Goal: Task Accomplishment & Management: Use online tool/utility

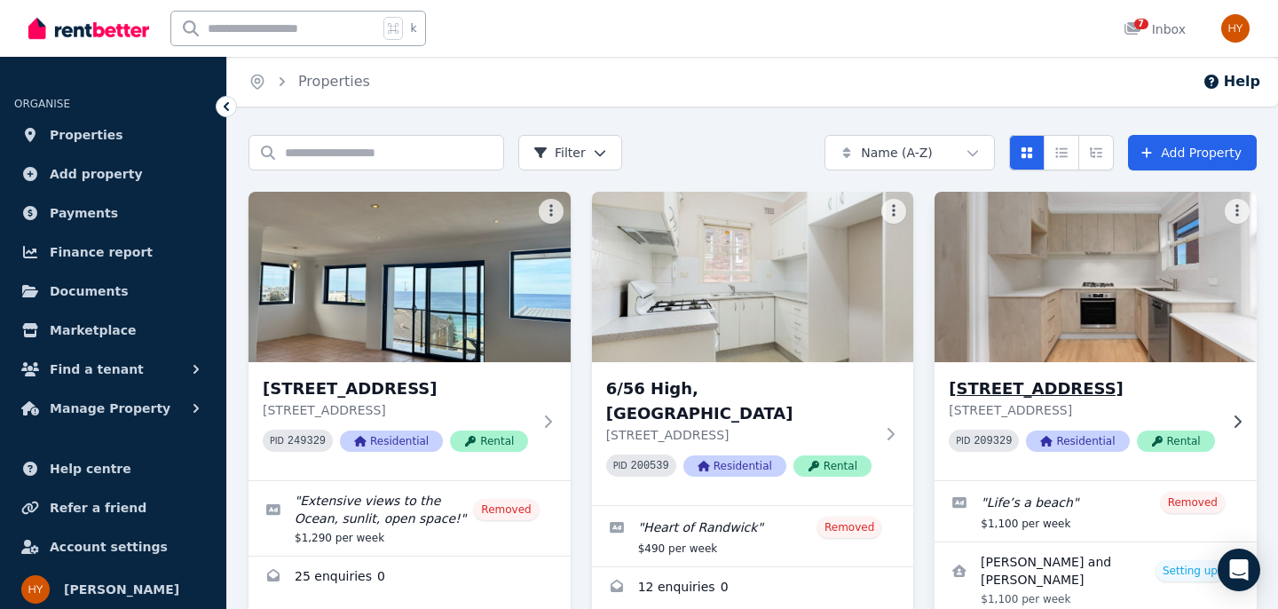
click at [1051, 307] on img at bounding box center [1095, 276] width 338 height 179
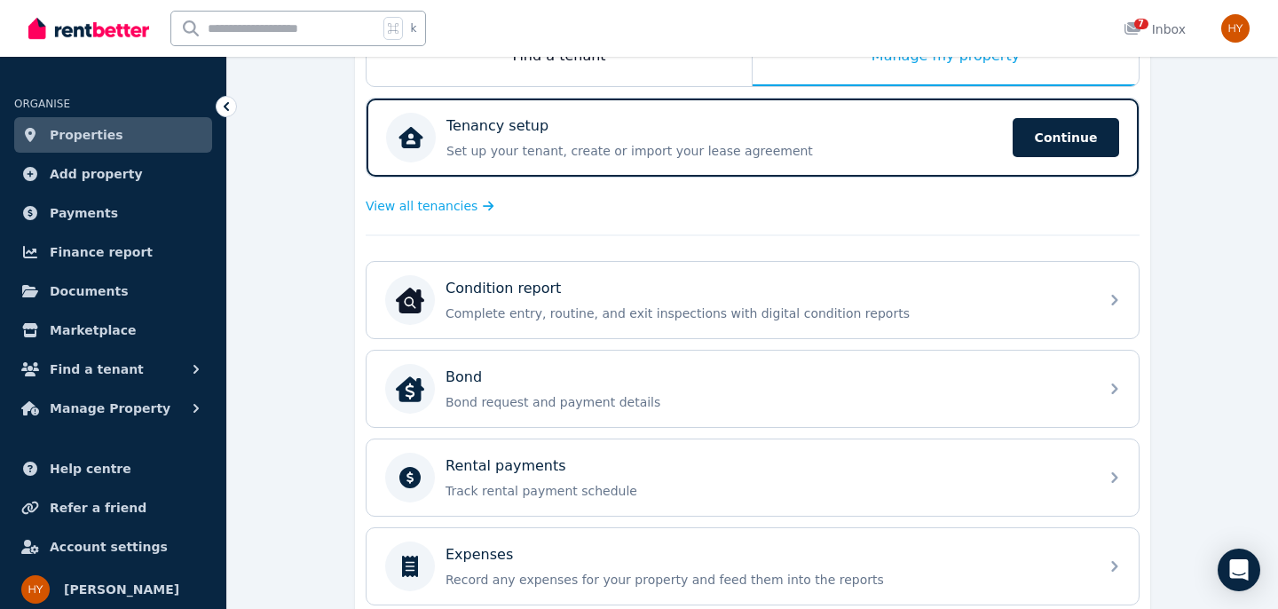
scroll to position [335, 0]
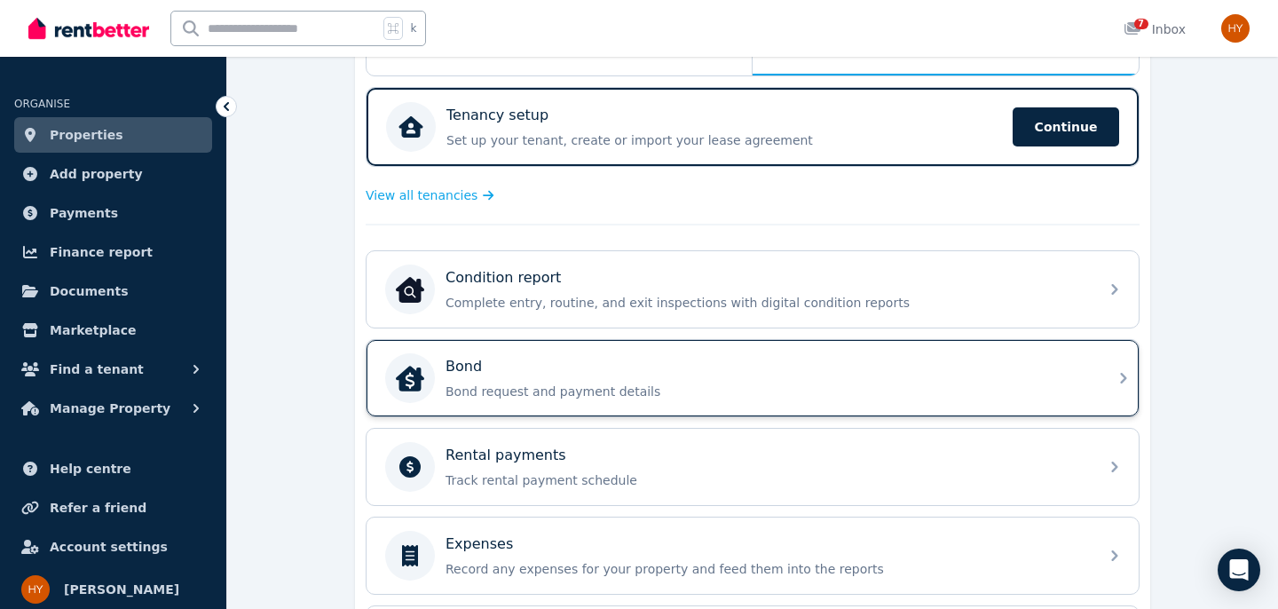
click at [626, 373] on div "Bond" at bounding box center [766, 366] width 642 height 21
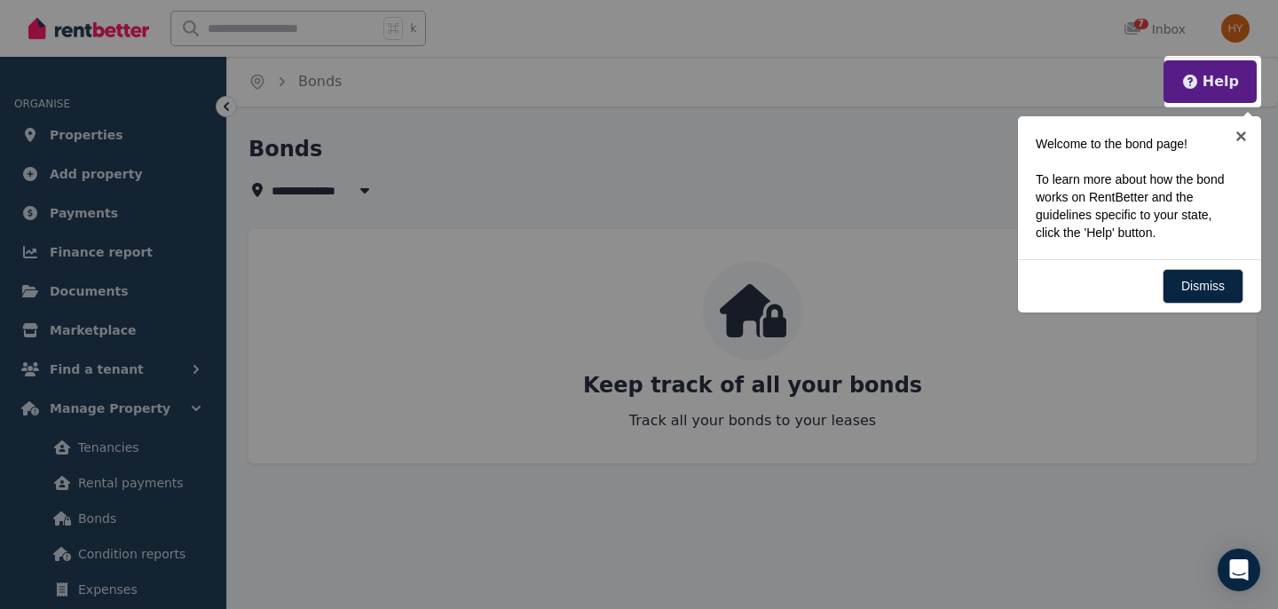
click at [1212, 72] on button "Help" at bounding box center [1210, 81] width 58 height 21
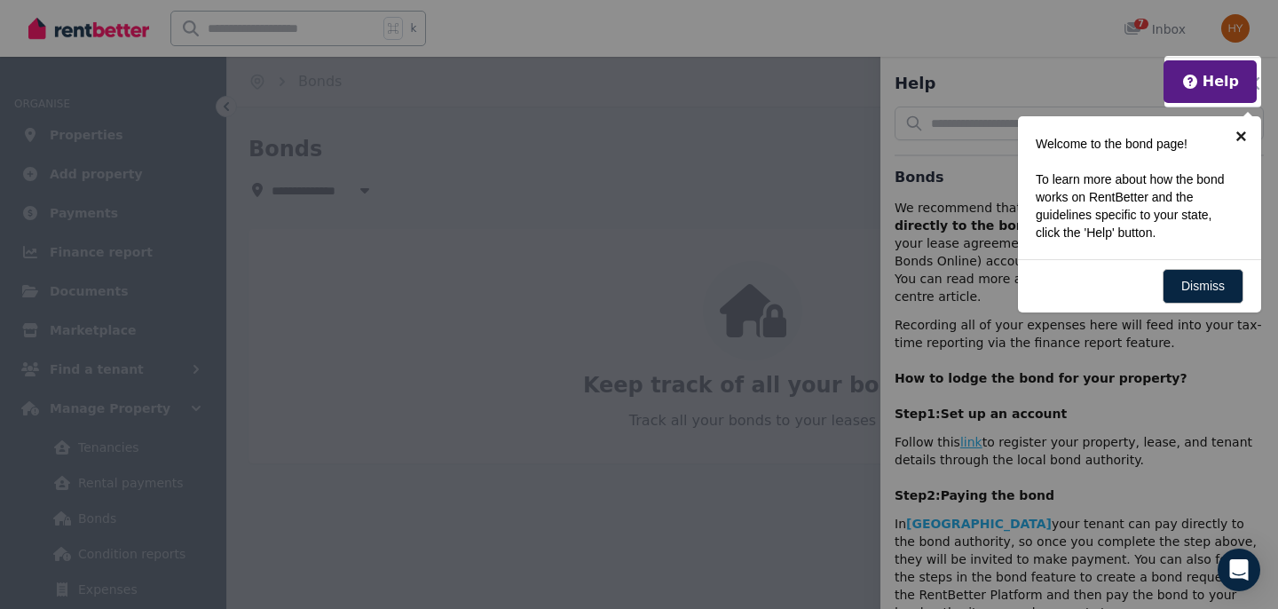
click at [1242, 136] on link "×" at bounding box center [1241, 136] width 40 height 40
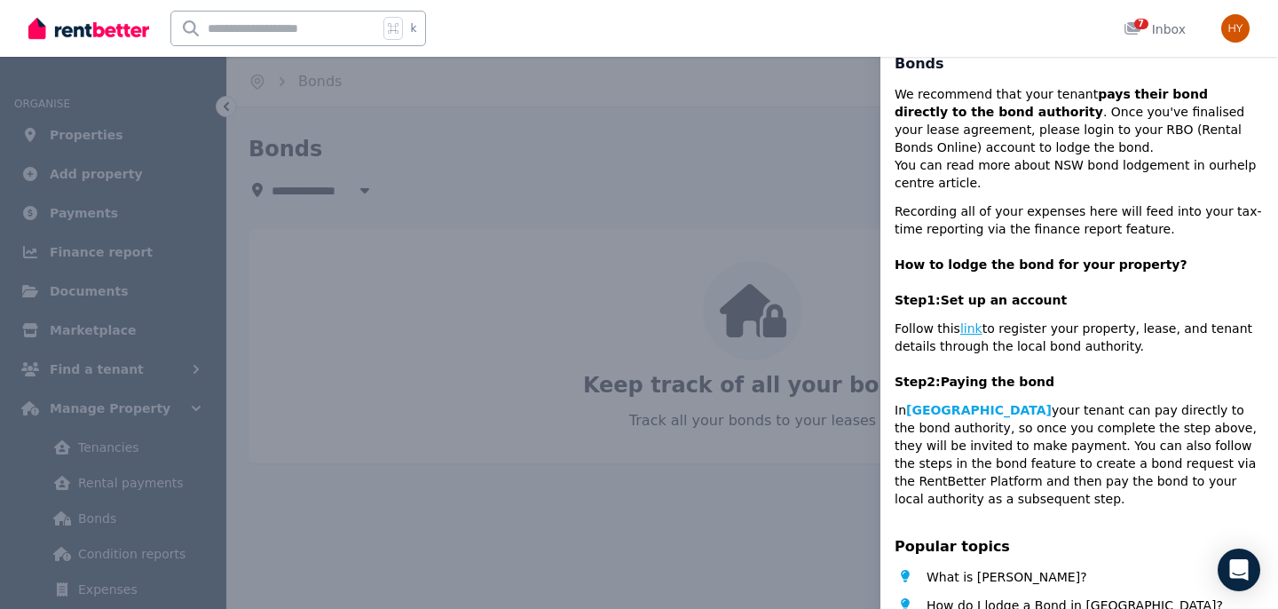
scroll to position [116, 0]
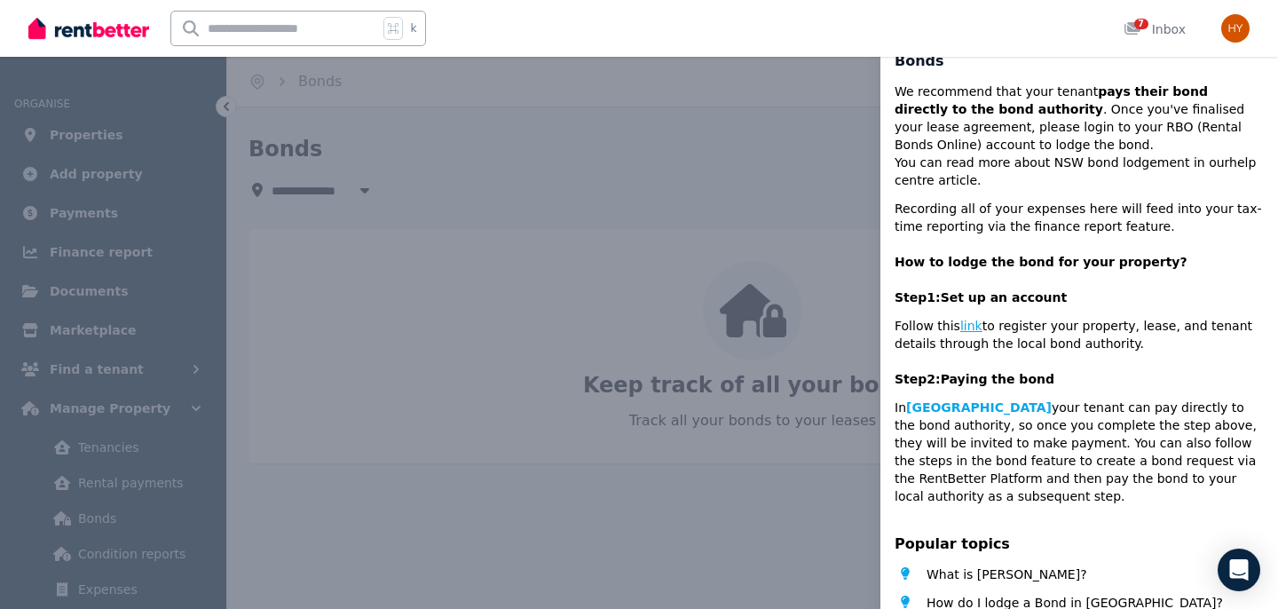
click at [968, 327] on link "link" at bounding box center [971, 326] width 22 height 14
click at [161, 210] on div "Help Close panel Bonds We recommend that your tenant pays their bond directly t…" at bounding box center [639, 304] width 1278 height 609
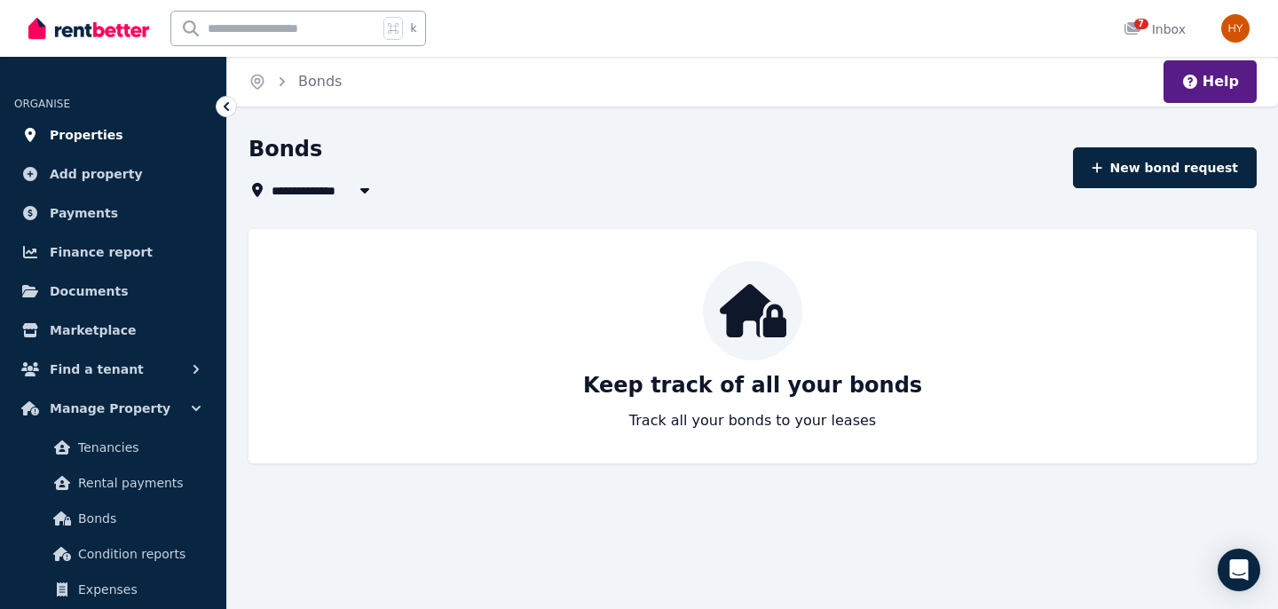
click at [92, 136] on span "Properties" at bounding box center [87, 134] width 74 height 21
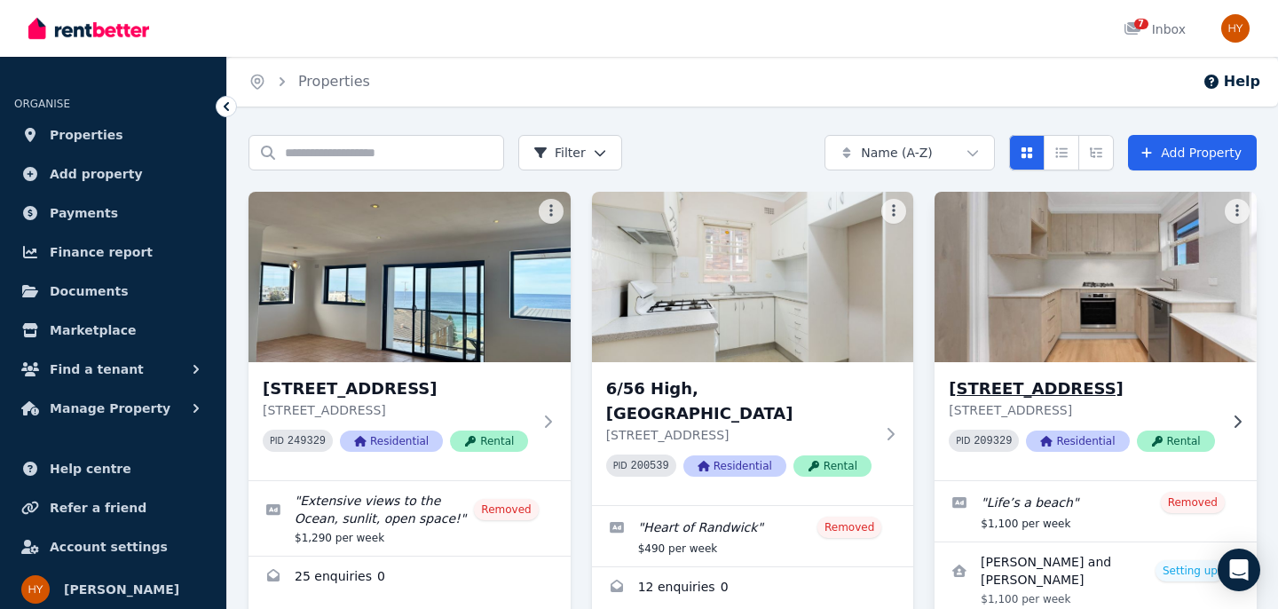
click at [1113, 276] on img at bounding box center [1095, 276] width 338 height 179
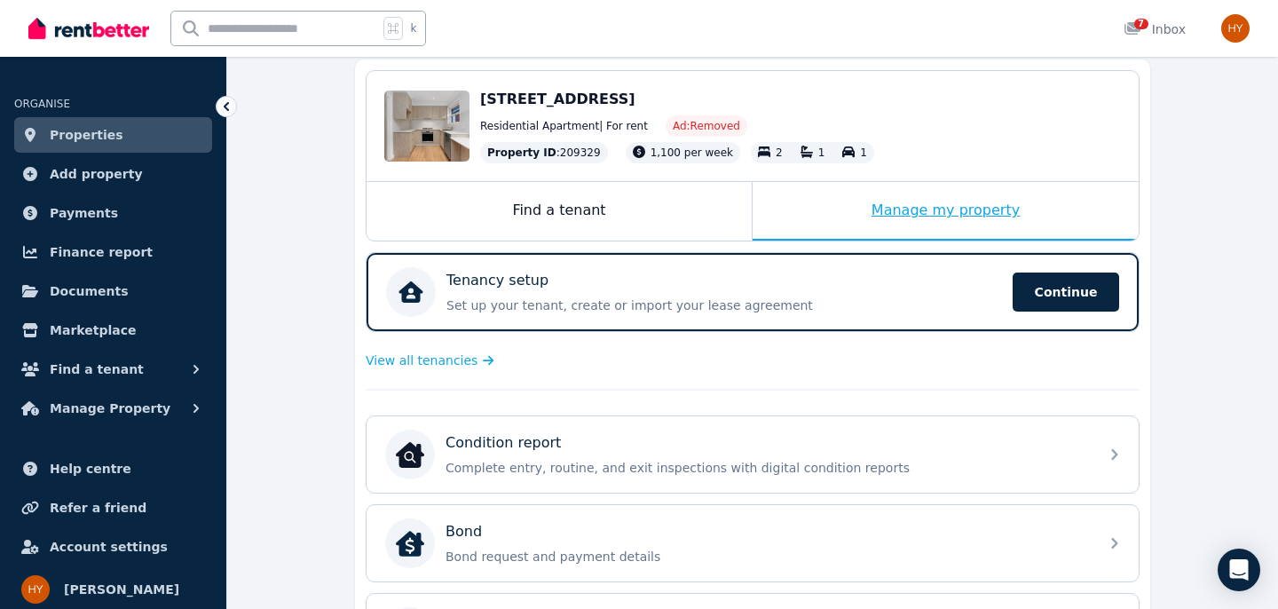
scroll to position [170, 0]
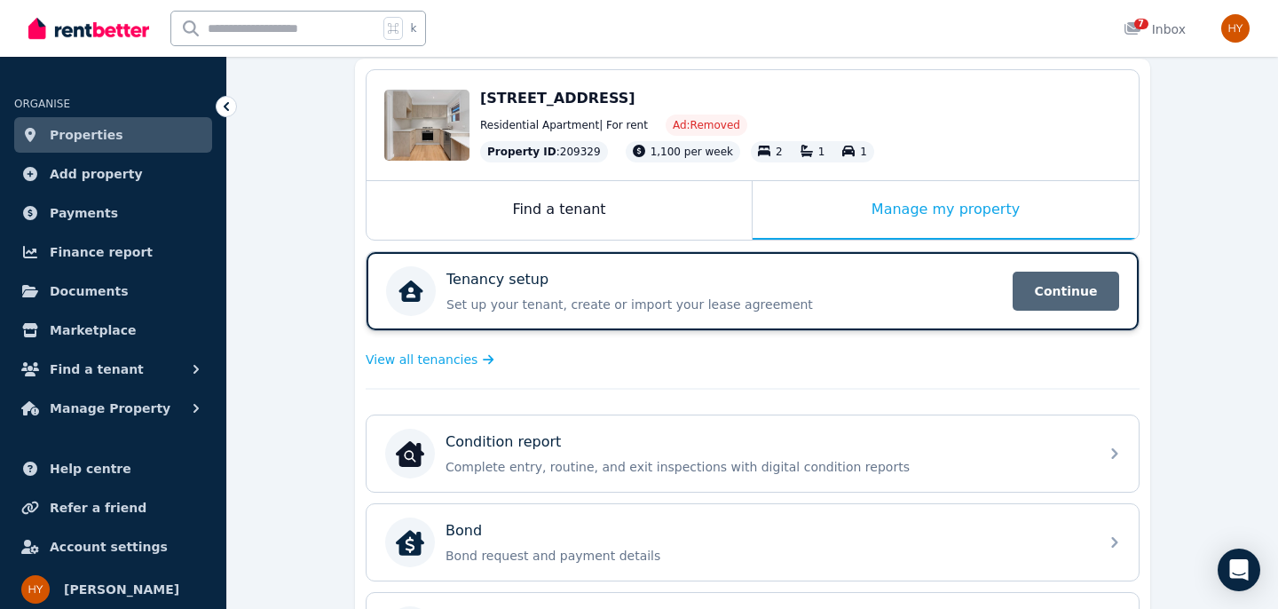
click at [1057, 287] on span "Continue" at bounding box center [1065, 291] width 106 height 39
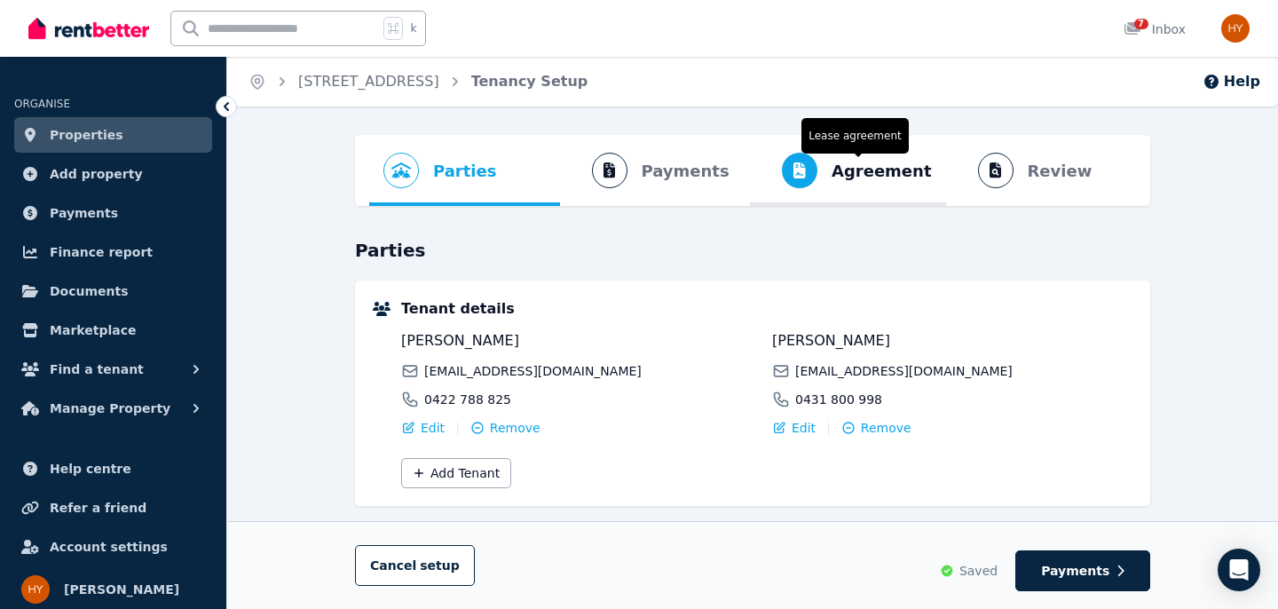
click at [865, 167] on span "Agreement" at bounding box center [881, 171] width 100 height 25
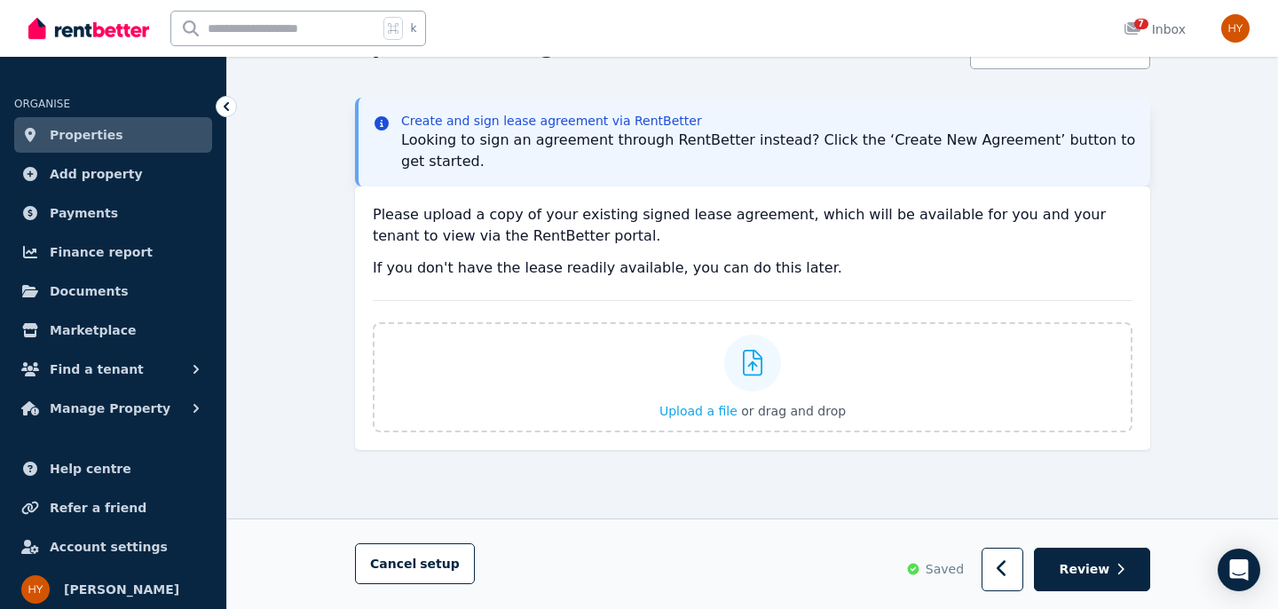
scroll to position [215, 0]
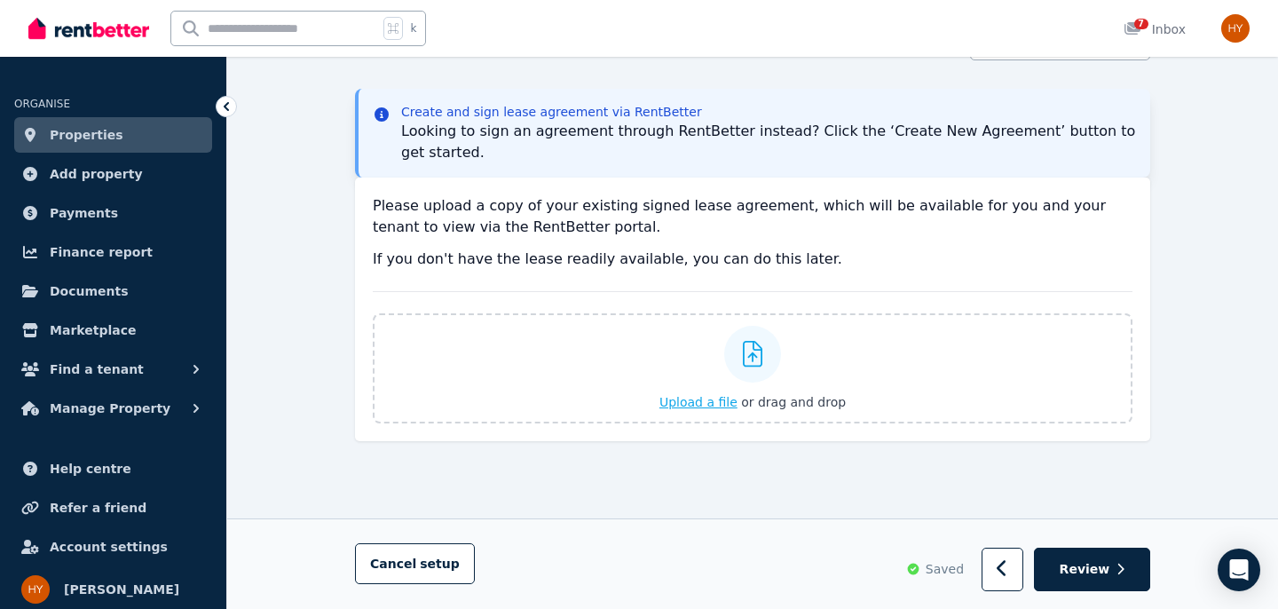
click at [707, 402] on span "Upload a file" at bounding box center [698, 402] width 78 height 14
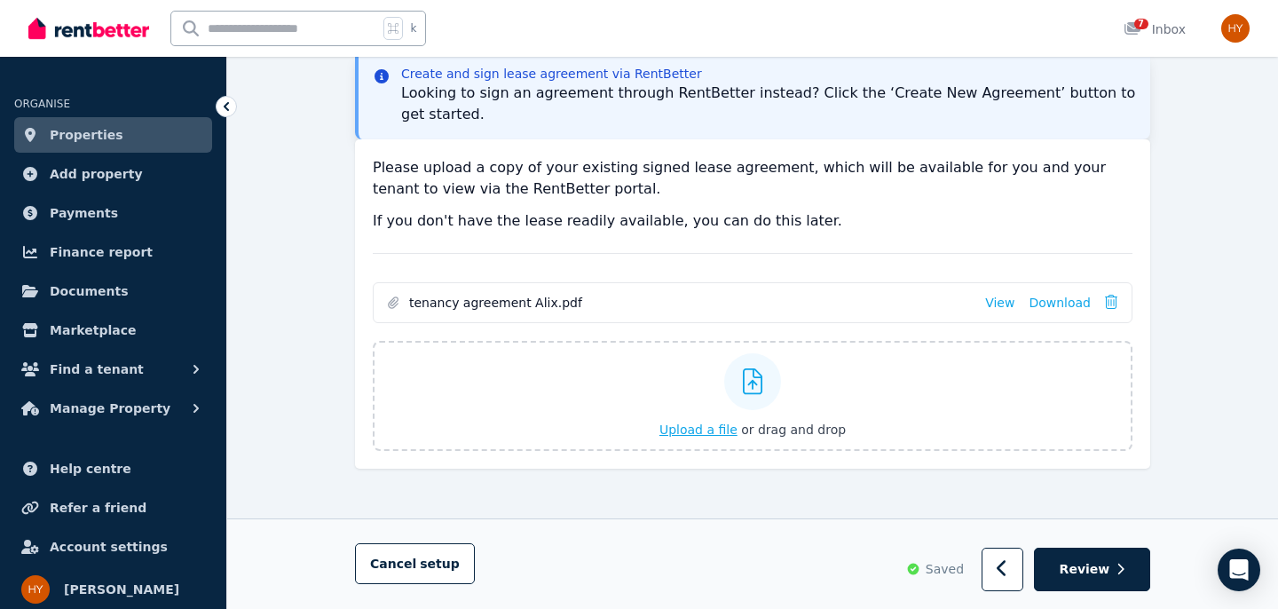
scroll to position [253, 0]
click at [1002, 303] on link "View" at bounding box center [999, 303] width 29 height 18
click at [1109, 303] on icon at bounding box center [1111, 302] width 12 height 14
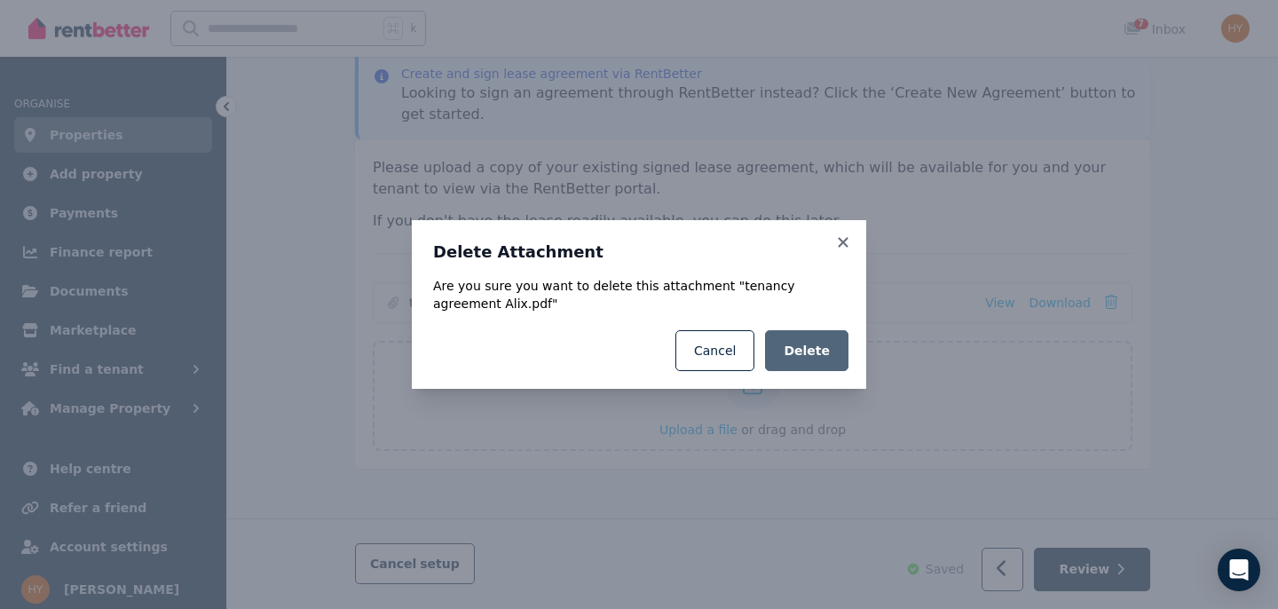
click at [823, 346] on span "Delete" at bounding box center [806, 351] width 46 height 18
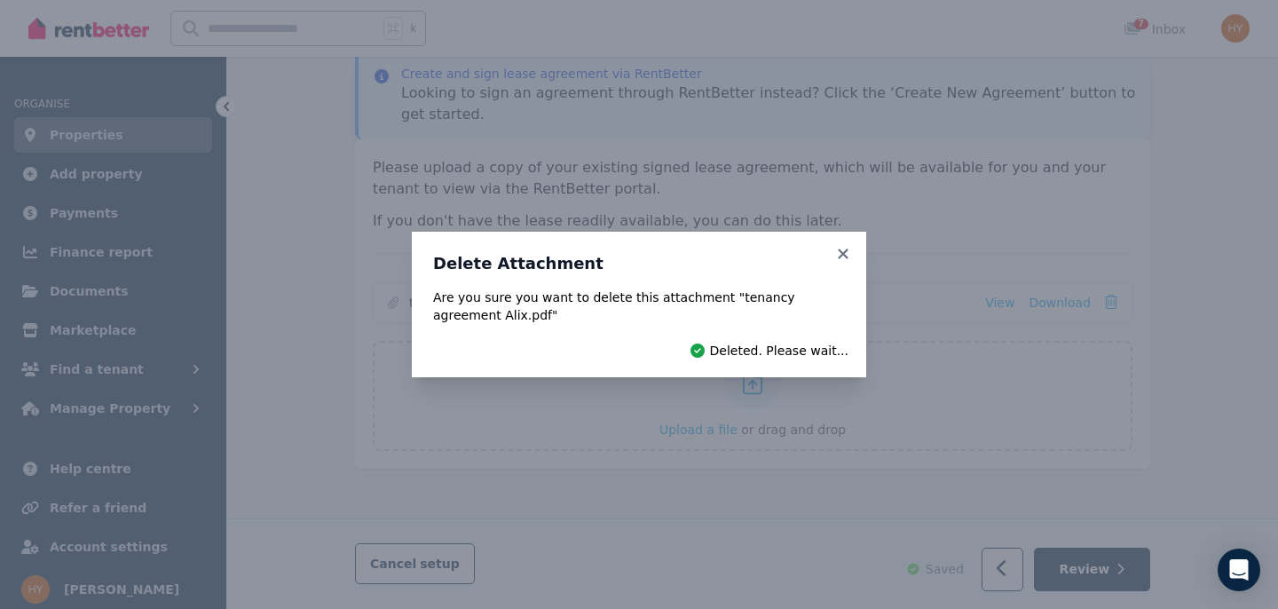
scroll to position [248, 0]
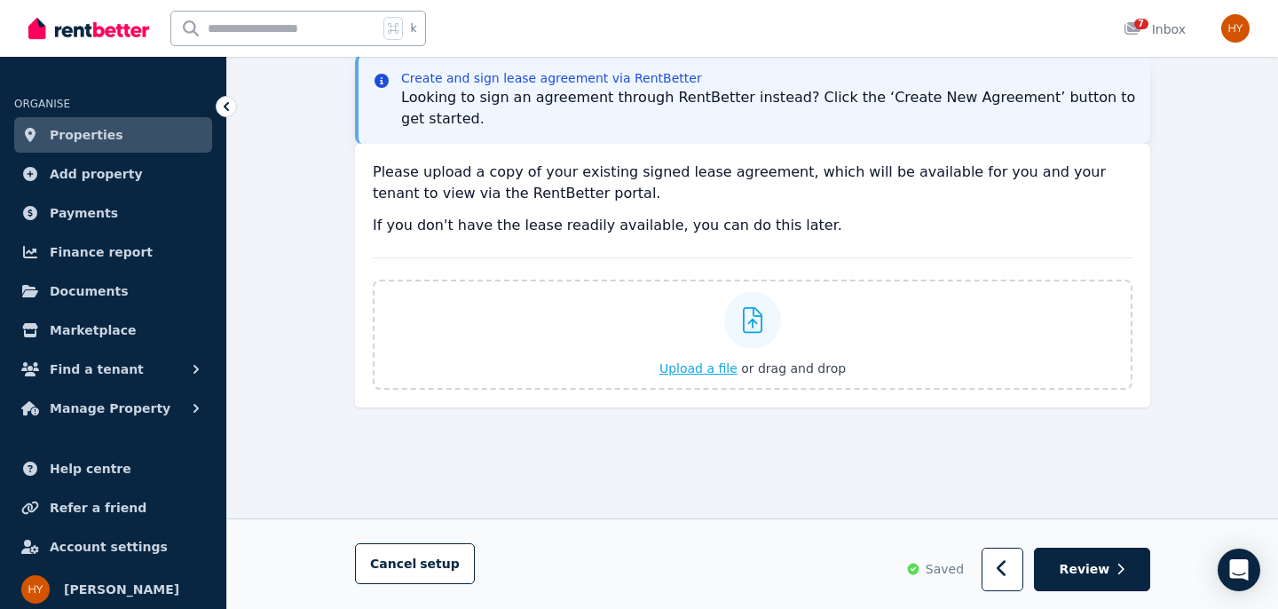
click at [694, 372] on span "Upload a file" at bounding box center [698, 368] width 78 height 14
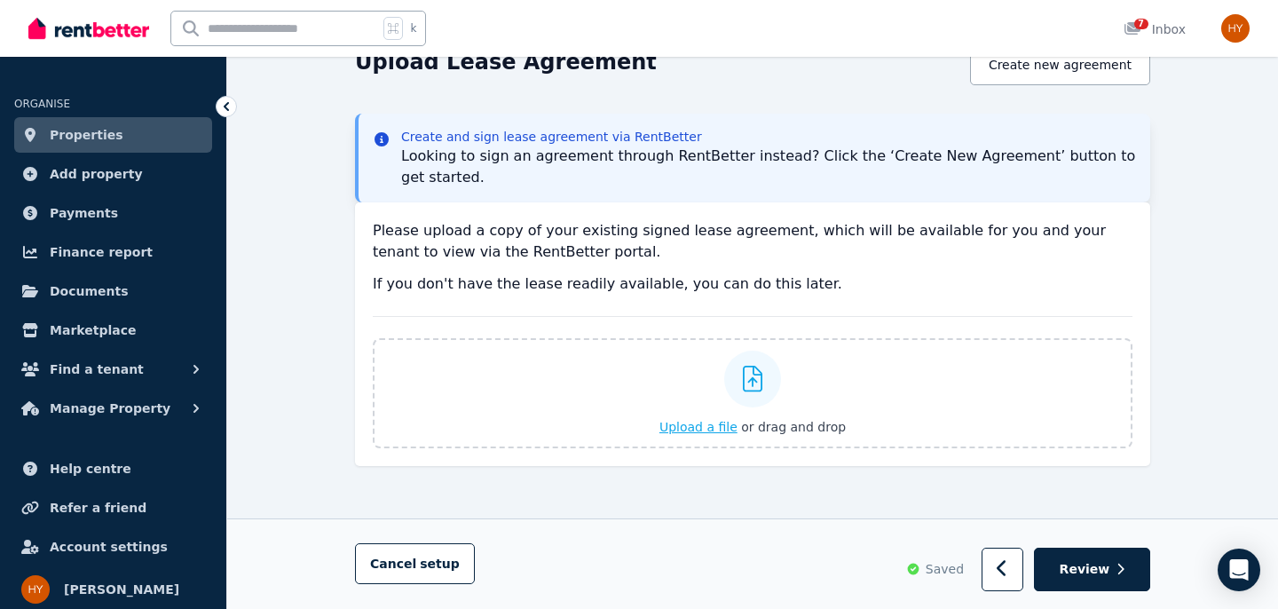
scroll to position [197, 0]
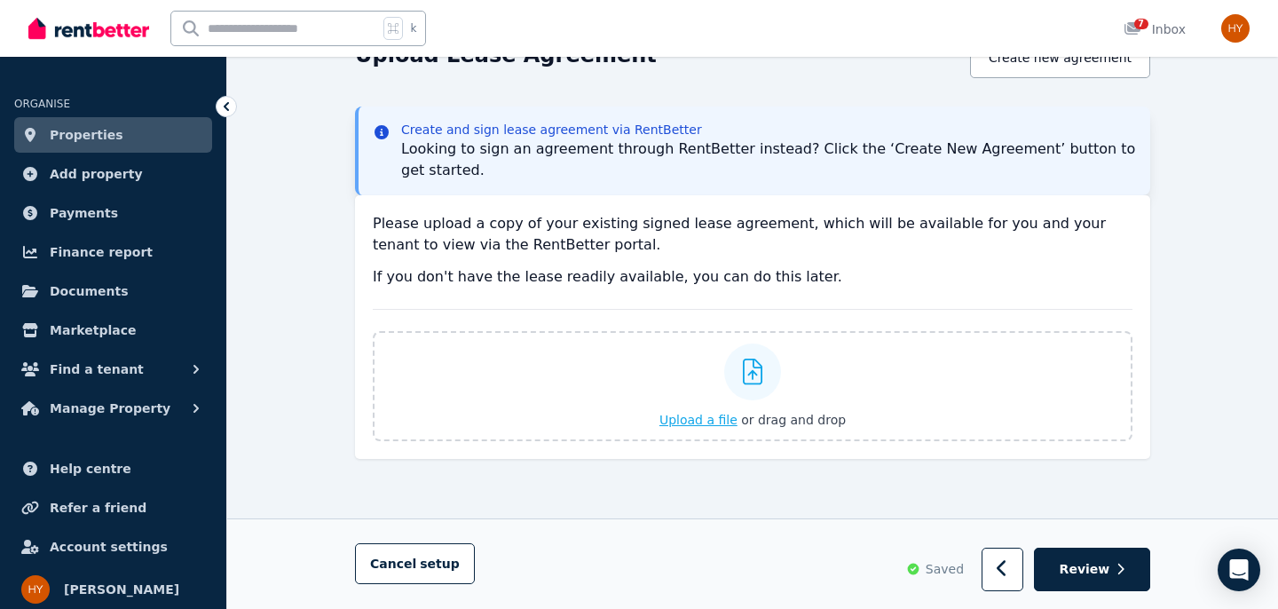
click at [696, 419] on span "Upload a file" at bounding box center [698, 420] width 78 height 14
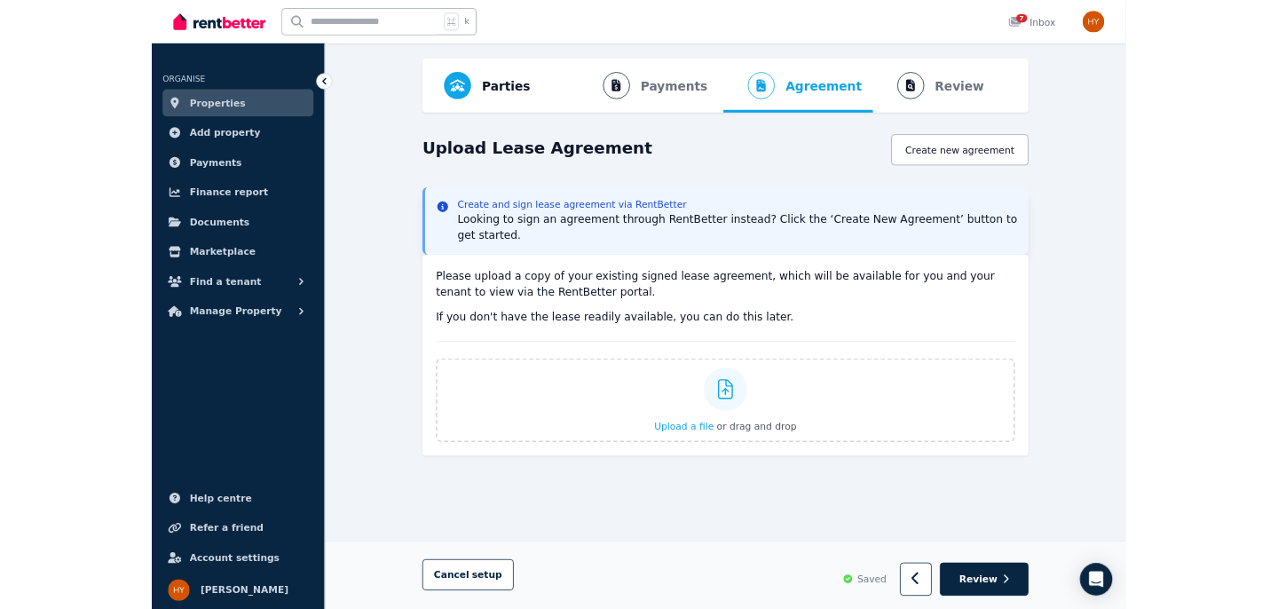
scroll to position [106, 0]
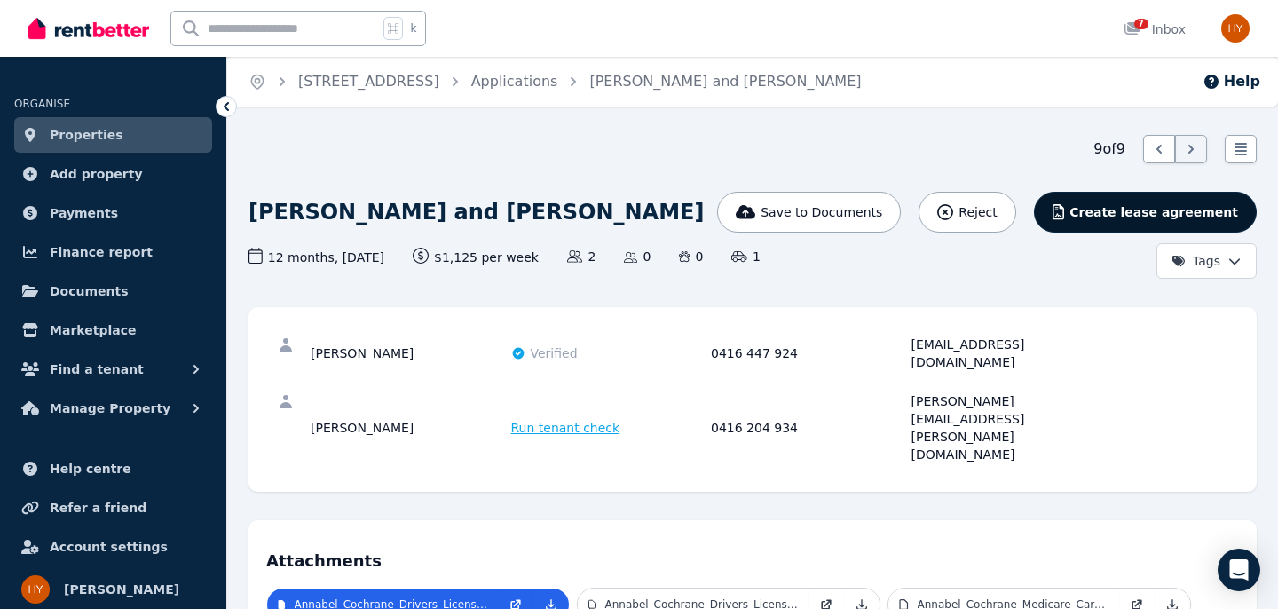
click at [1105, 210] on span "Create lease agreement" at bounding box center [1153, 212] width 169 height 18
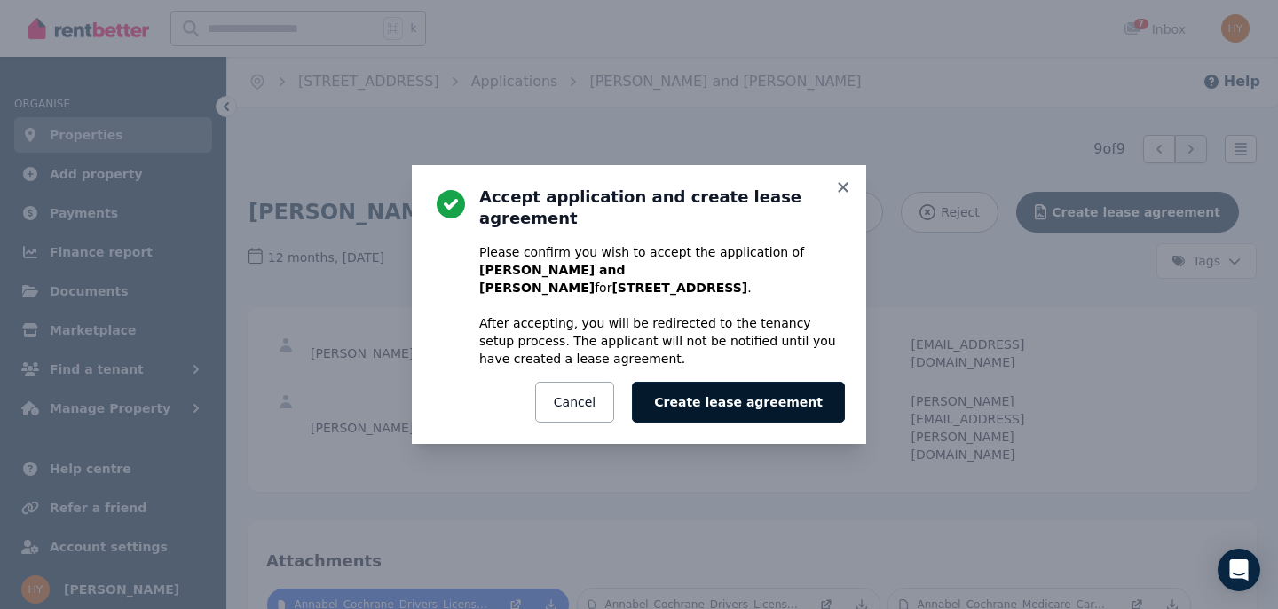
click at [765, 398] on button "Create lease agreement" at bounding box center [738, 402] width 213 height 41
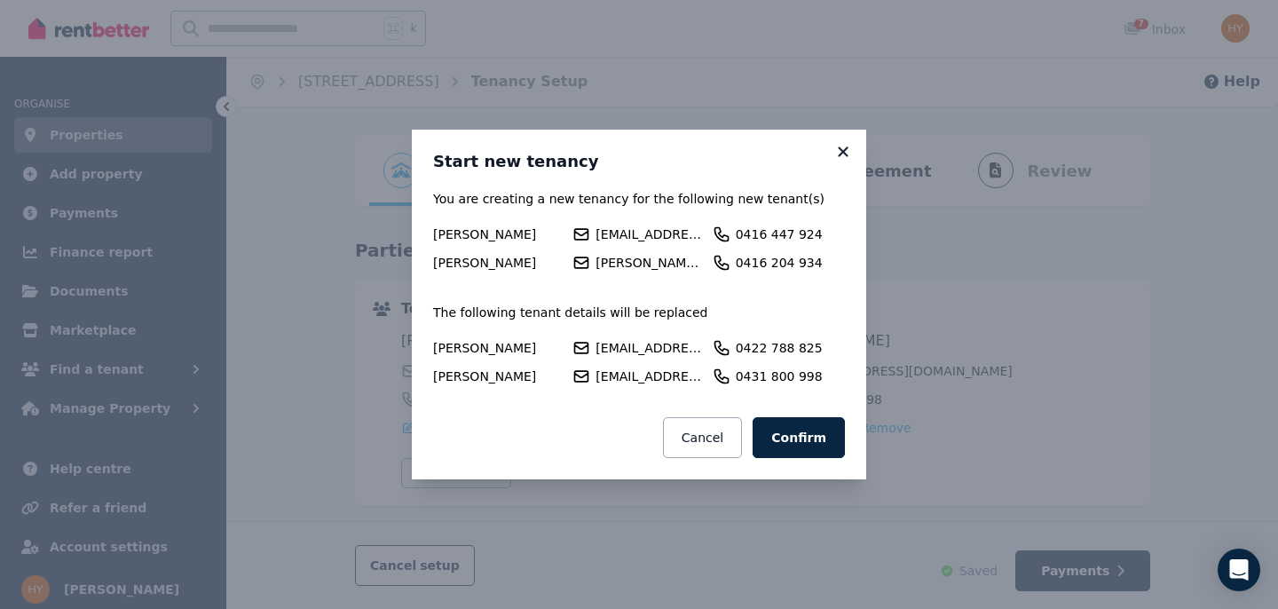
click at [846, 151] on icon at bounding box center [843, 152] width 18 height 16
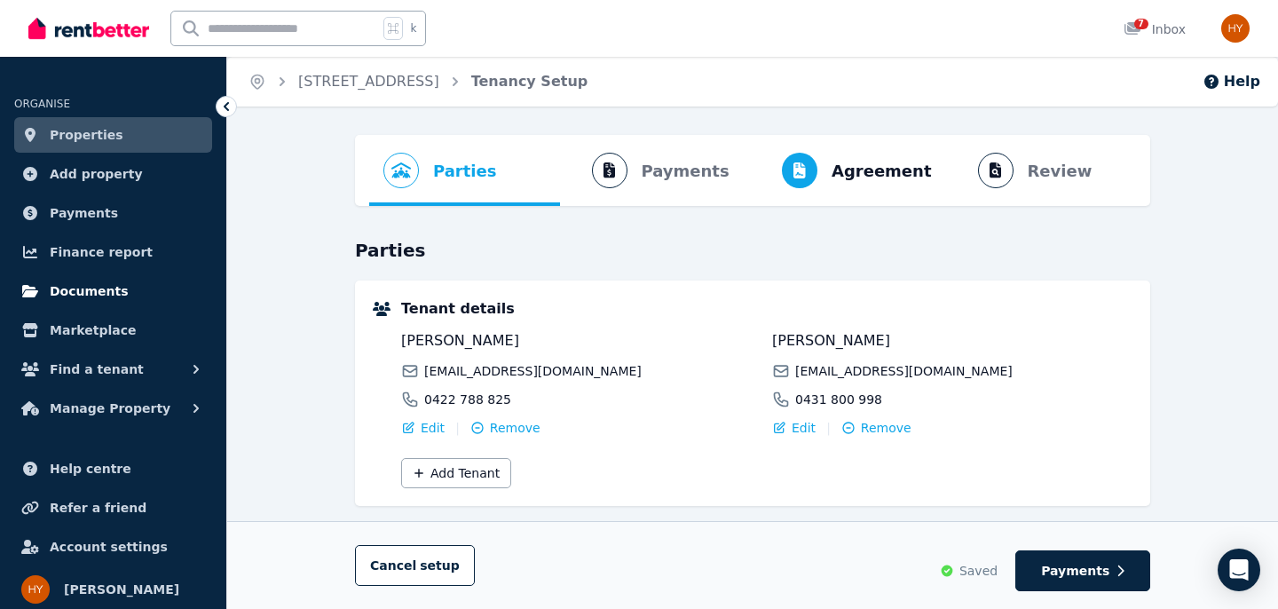
click at [92, 295] on span "Documents" at bounding box center [89, 290] width 79 height 21
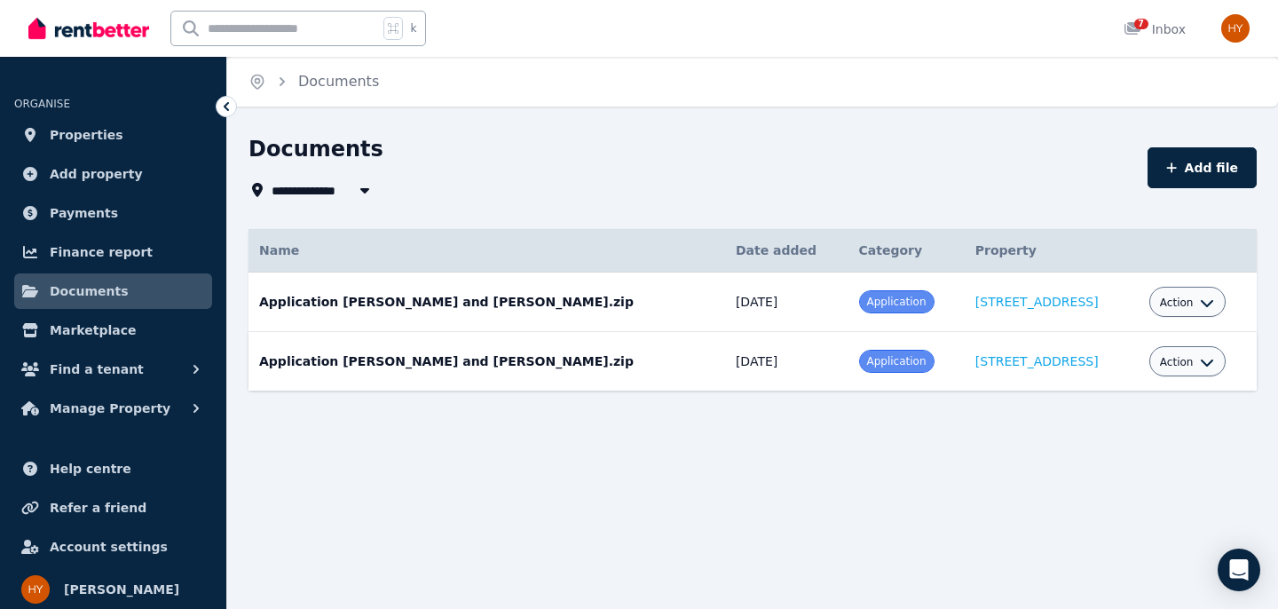
click at [1190, 363] on span "Action" at bounding box center [1177, 362] width 34 height 14
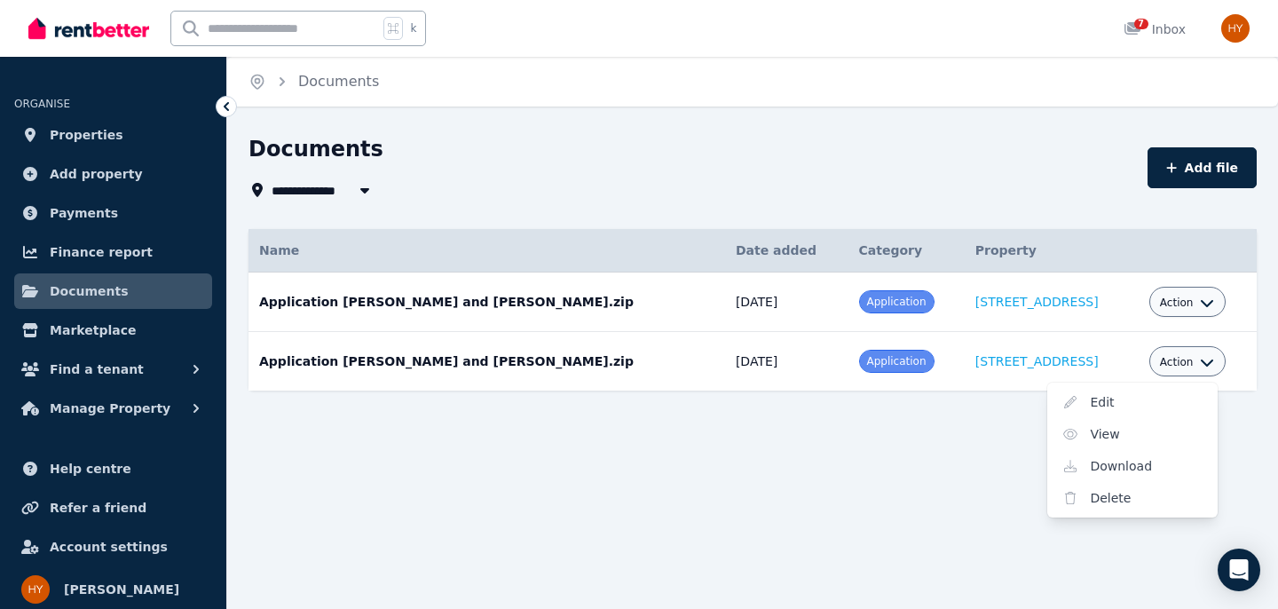
click at [934, 562] on div "**********" at bounding box center [639, 304] width 1278 height 609
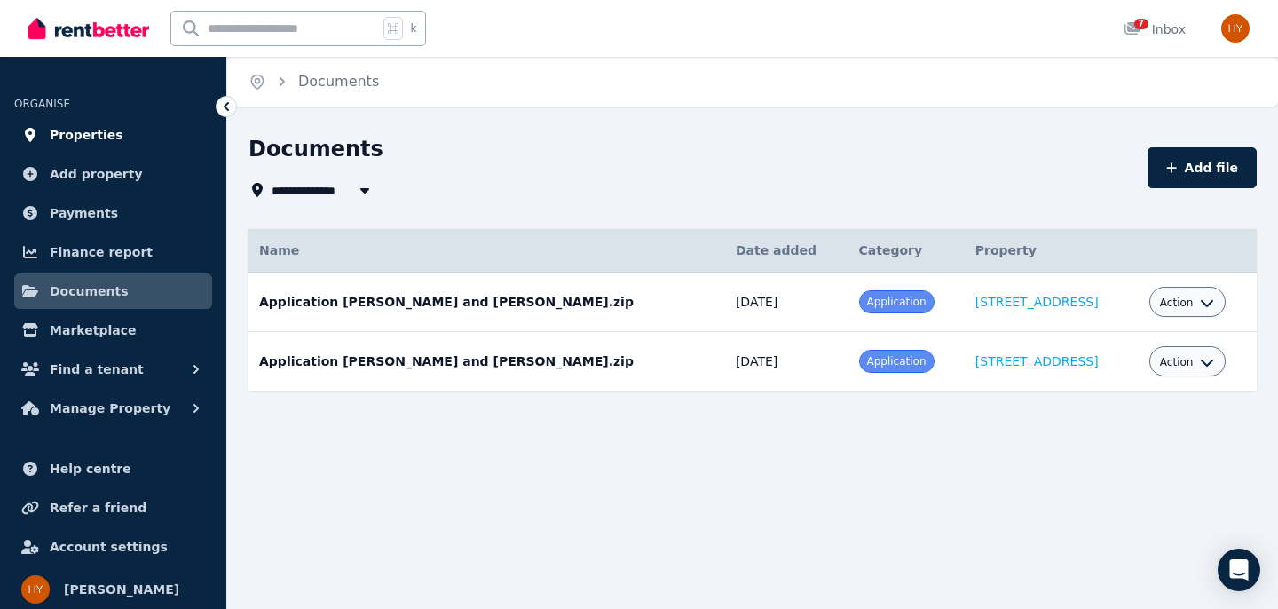
click at [75, 132] on span "Properties" at bounding box center [87, 134] width 74 height 21
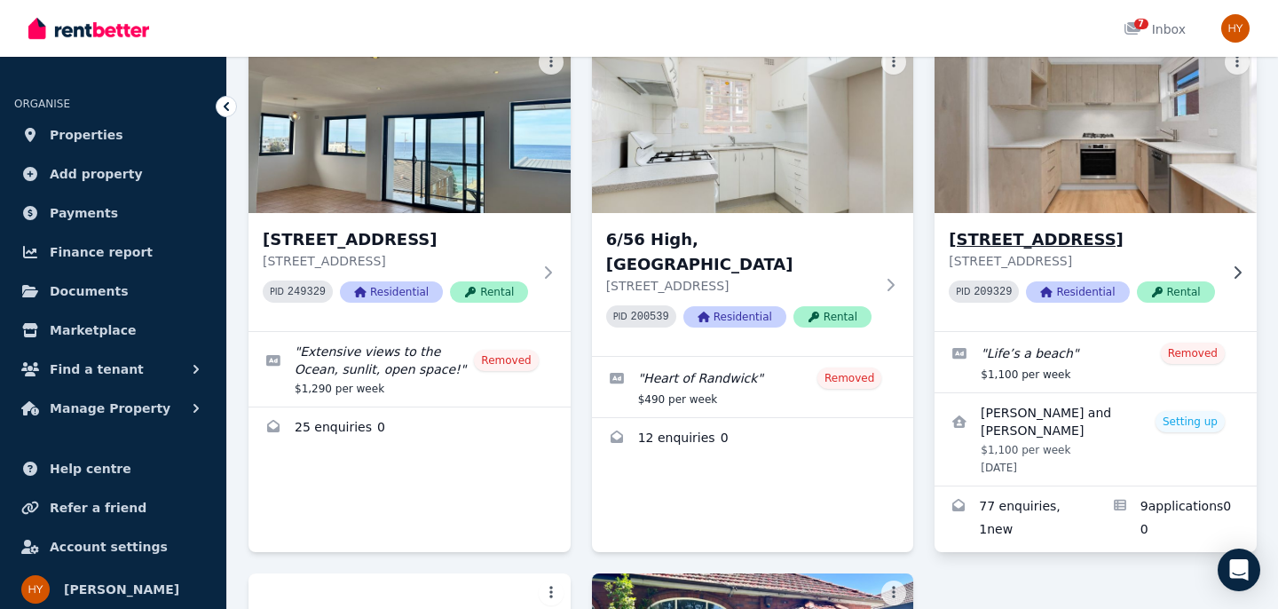
scroll to position [151, 0]
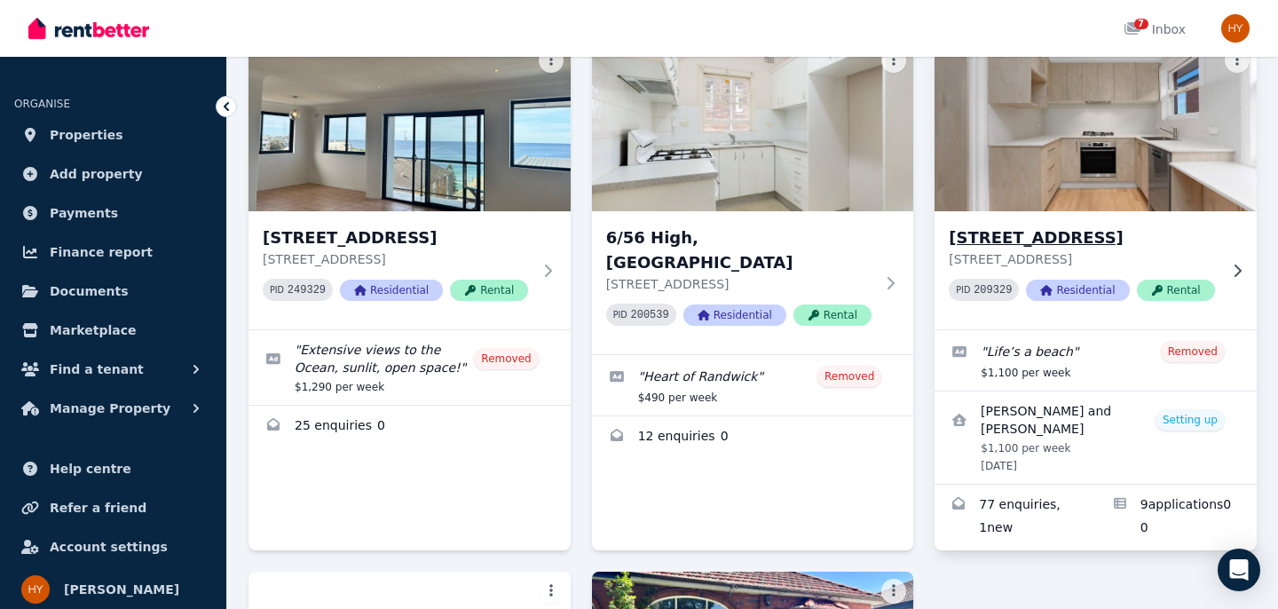
click at [1071, 101] on img at bounding box center [1095, 125] width 338 height 179
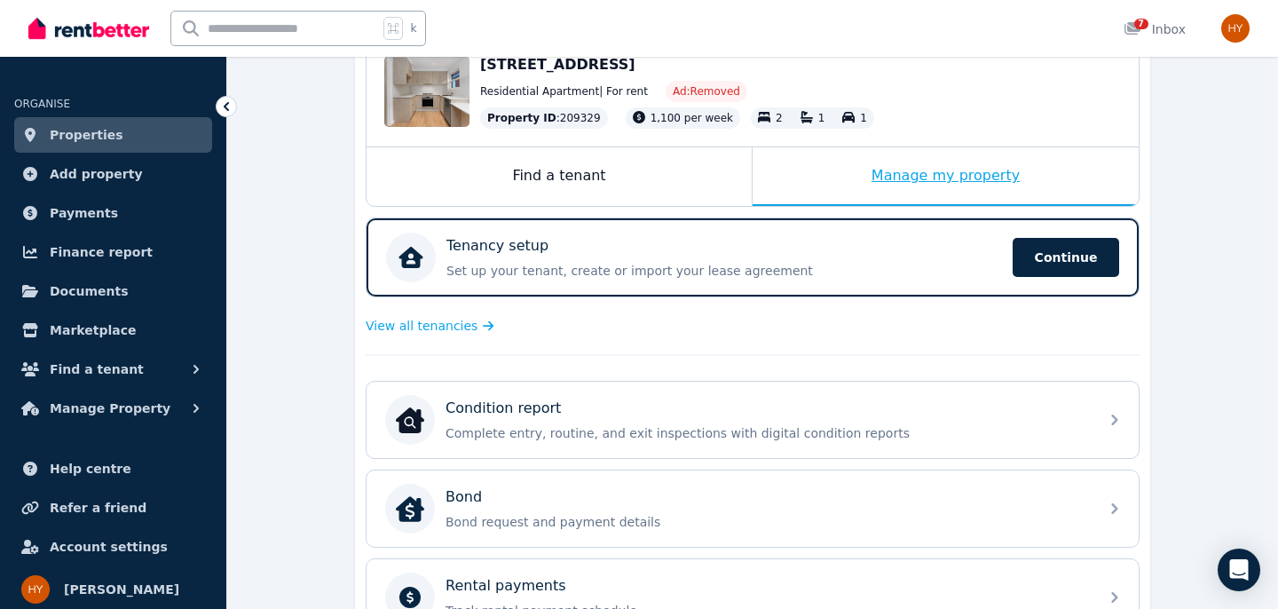
scroll to position [240, 0]
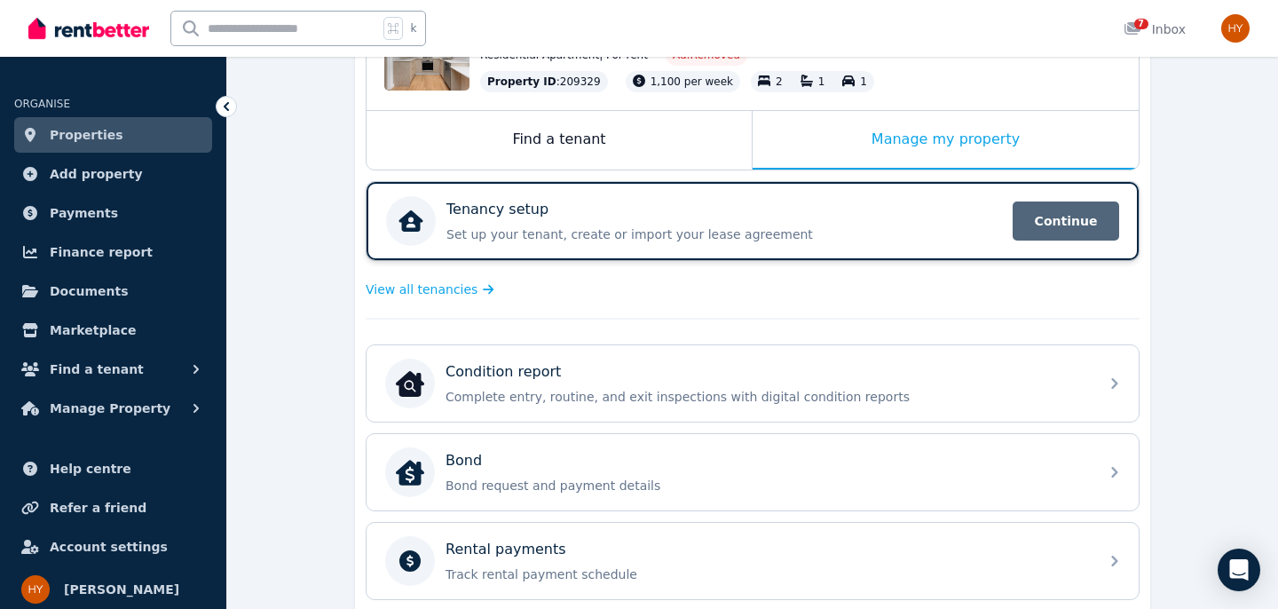
click at [1057, 221] on span "Continue" at bounding box center [1065, 220] width 106 height 39
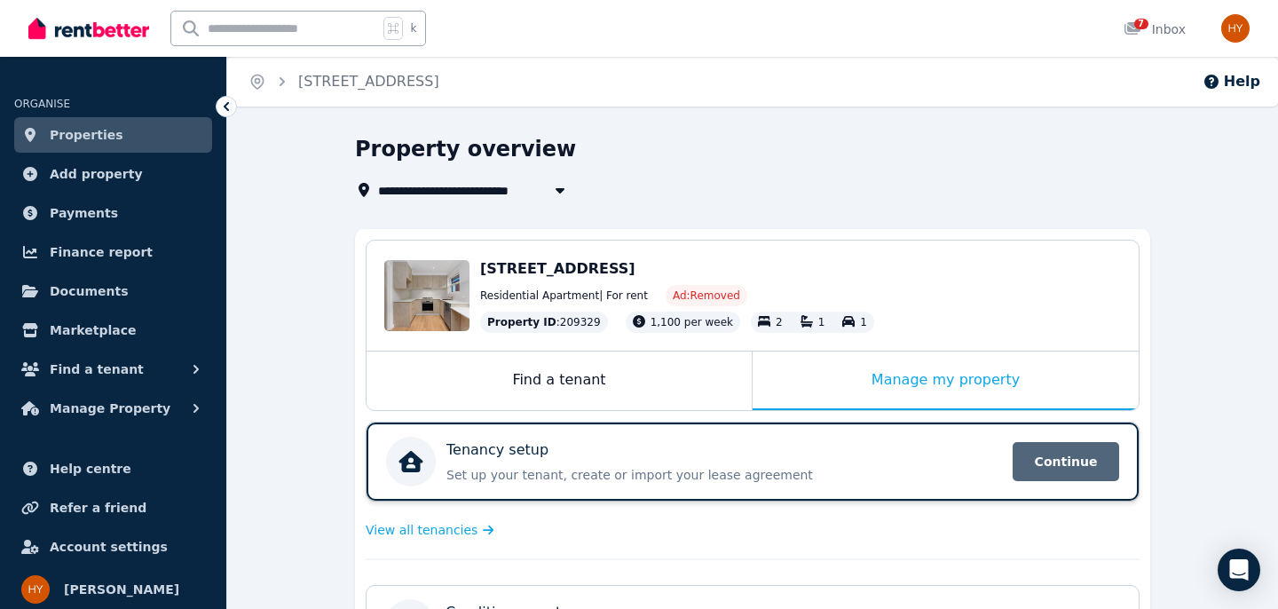
click at [1058, 465] on span "Continue" at bounding box center [1065, 461] width 106 height 39
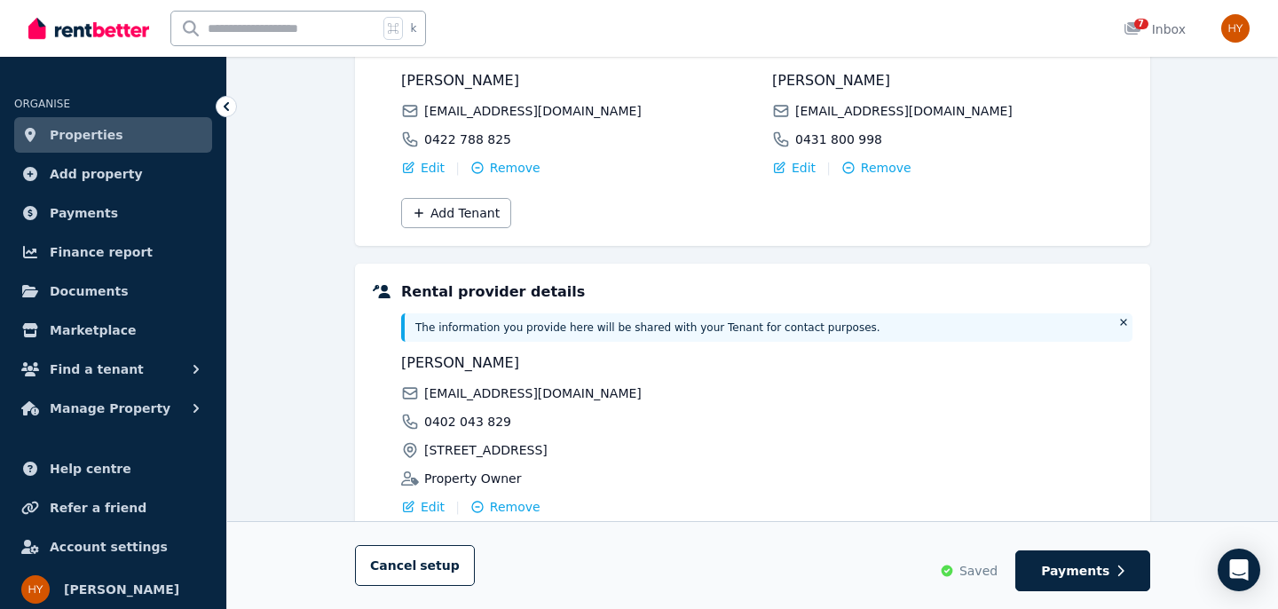
scroll to position [374, 0]
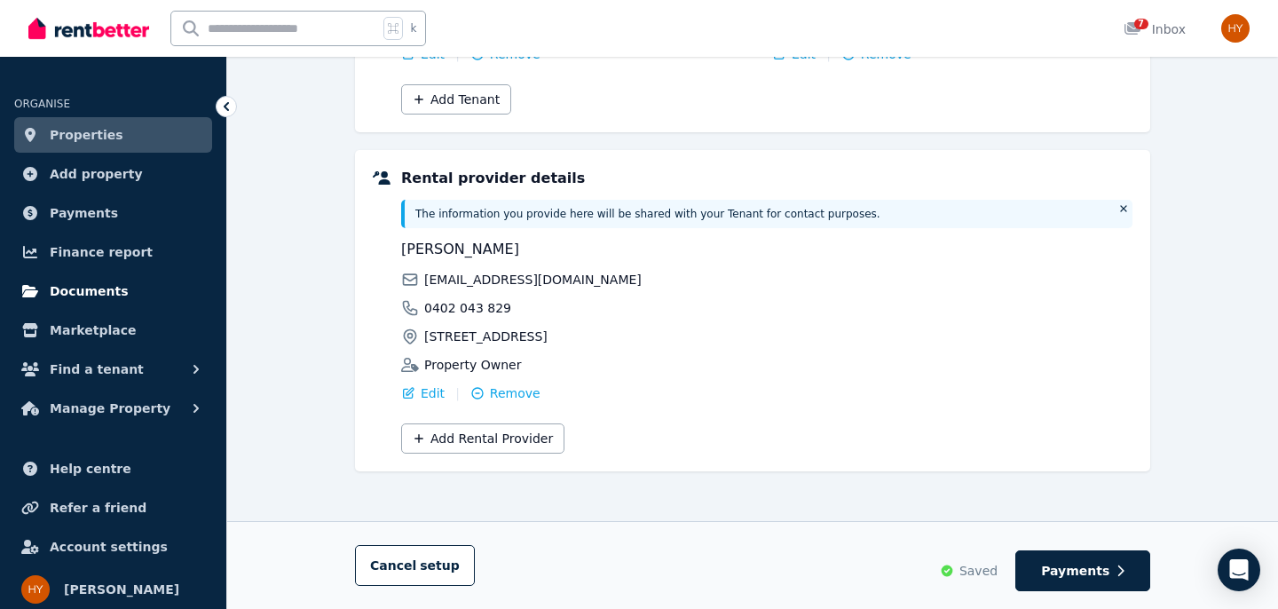
click at [98, 288] on span "Documents" at bounding box center [89, 290] width 79 height 21
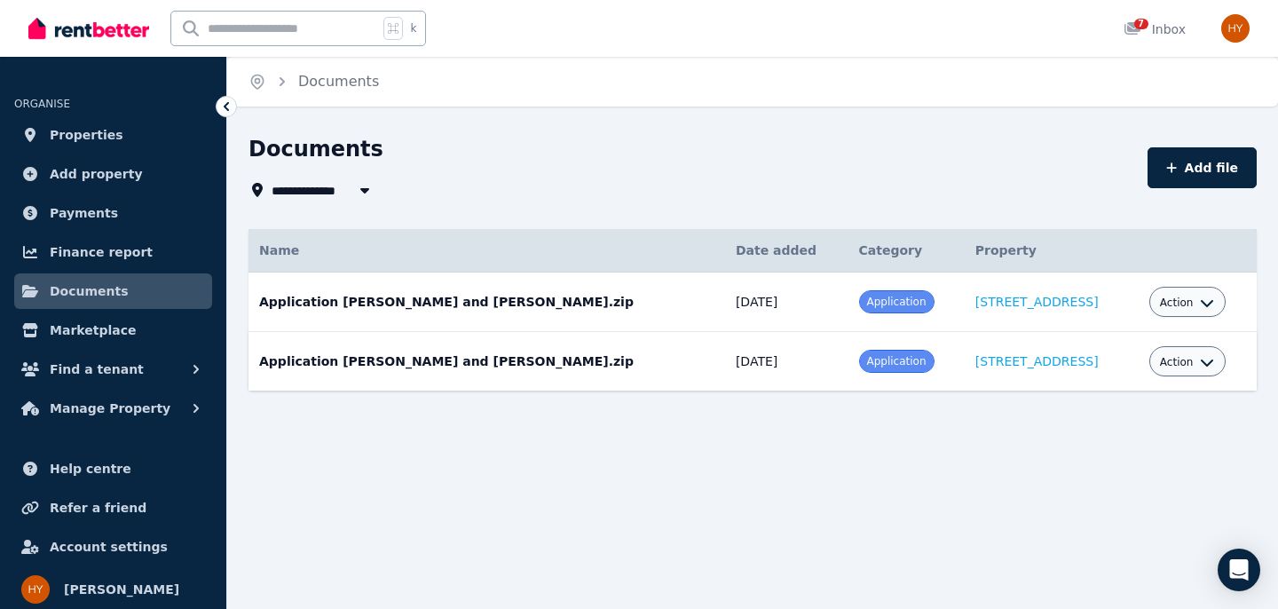
click at [1192, 358] on span "Action" at bounding box center [1177, 362] width 34 height 14
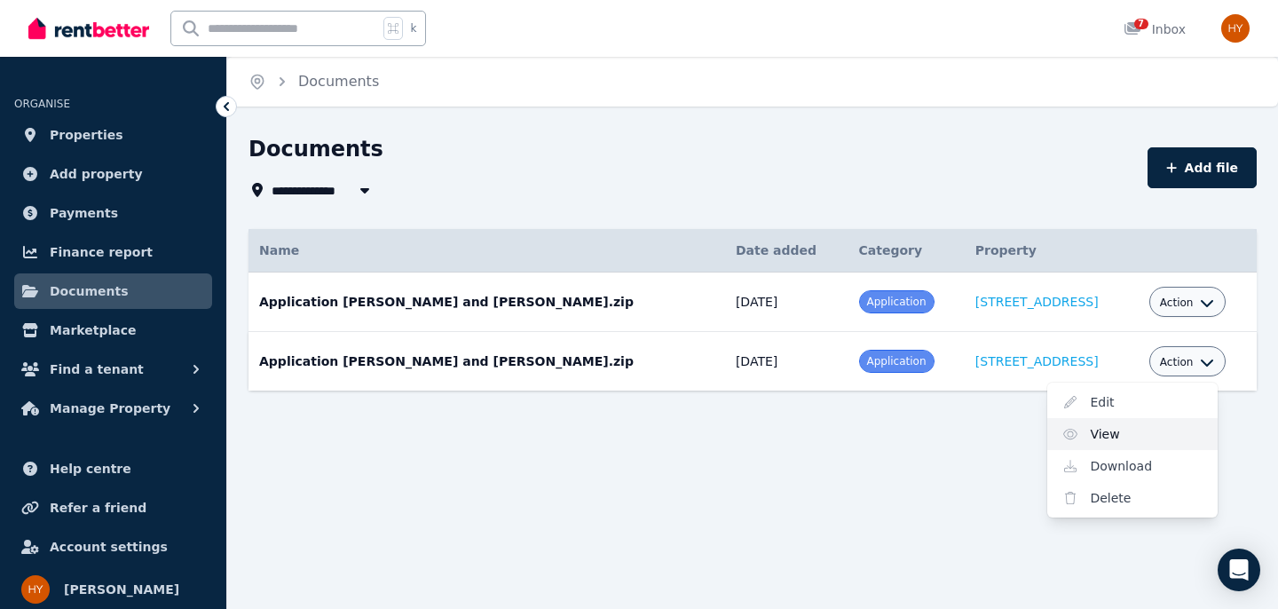
click at [1112, 435] on link "View" at bounding box center [1132, 434] width 170 height 32
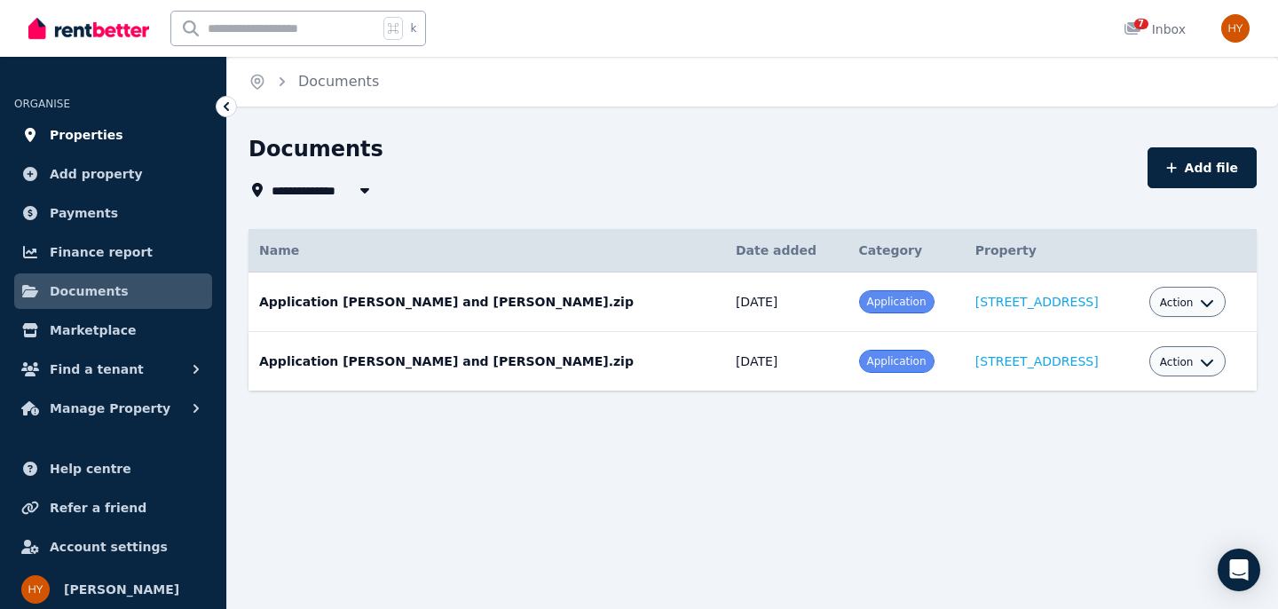
click at [78, 132] on span "Properties" at bounding box center [87, 134] width 74 height 21
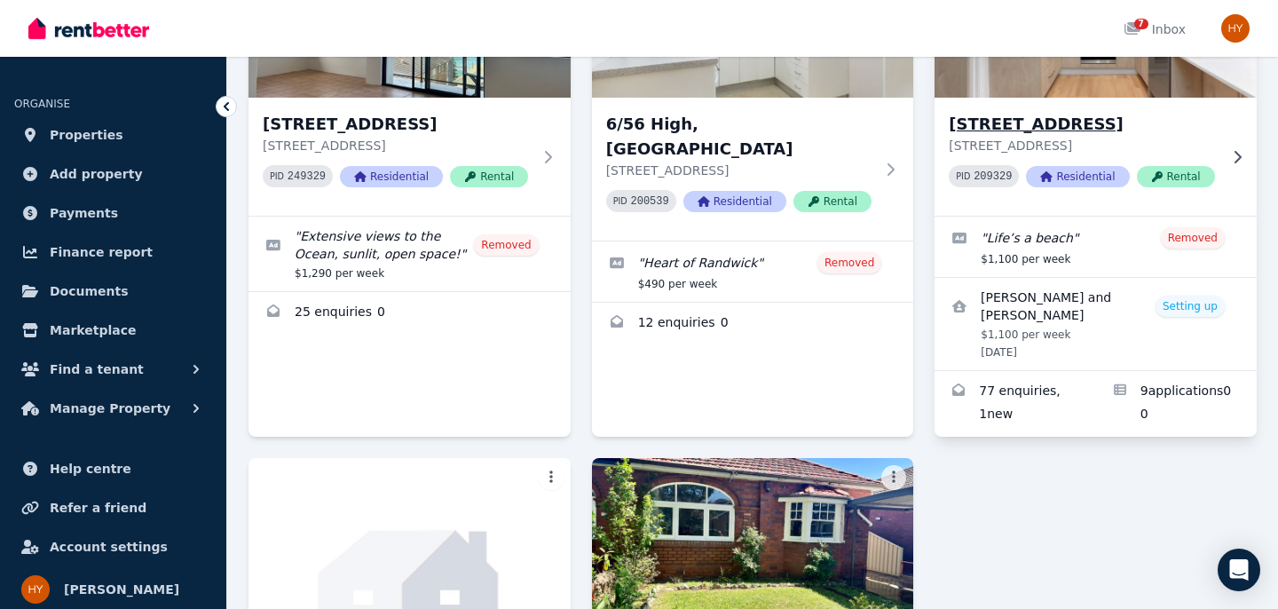
scroll to position [270, 0]
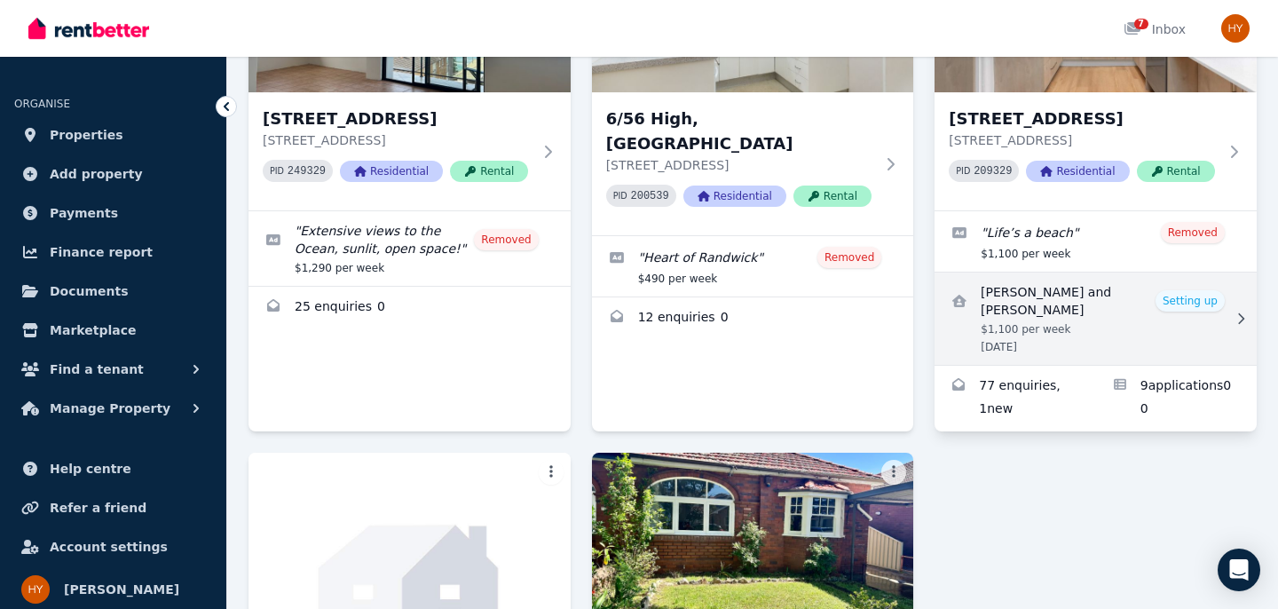
click at [1196, 303] on link "View details for Alix Miller and Niamh Deehan Duckworth" at bounding box center [1095, 318] width 322 height 92
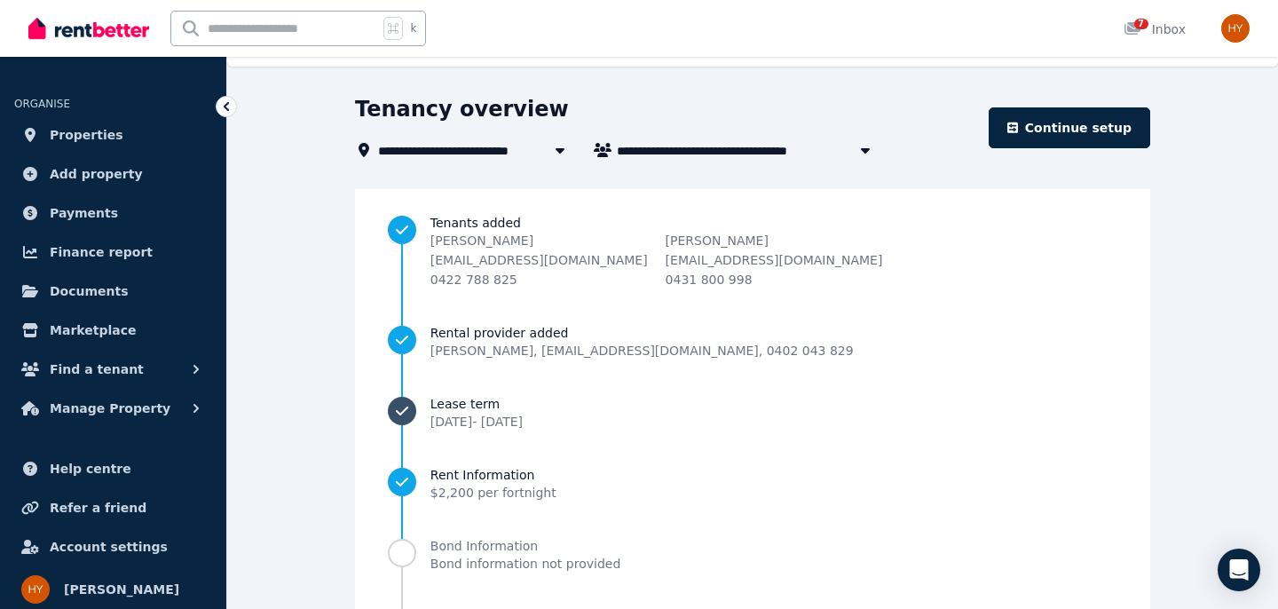
scroll to position [39, 0]
click at [1087, 127] on link "Continue setup" at bounding box center [1068, 128] width 161 height 41
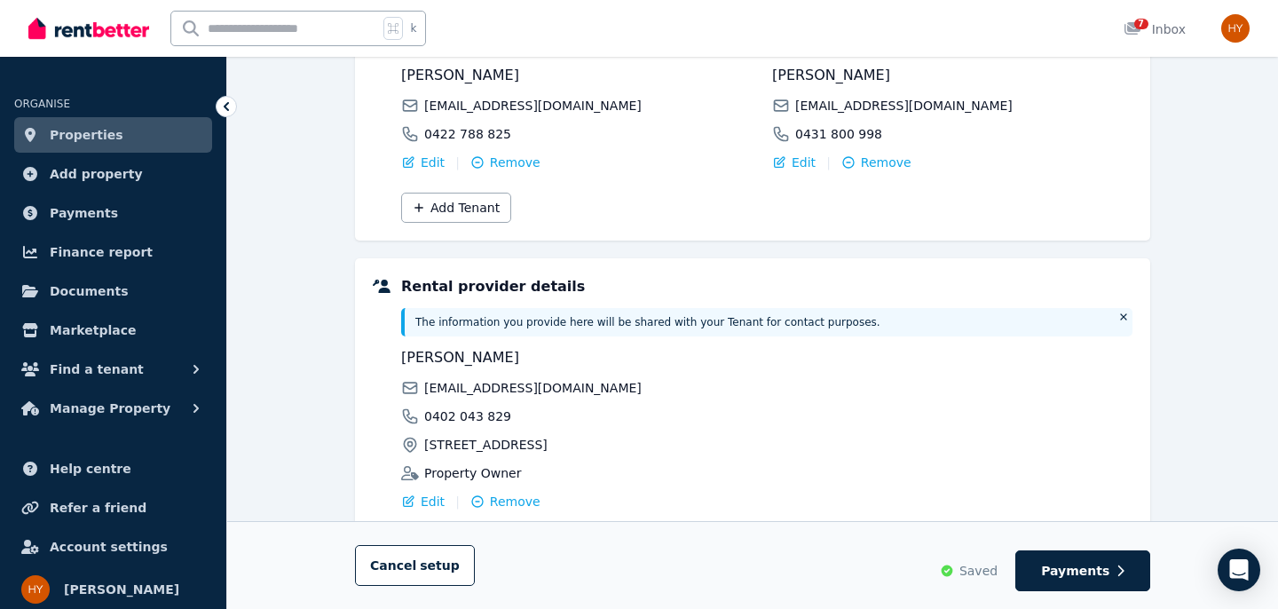
scroll to position [374, 0]
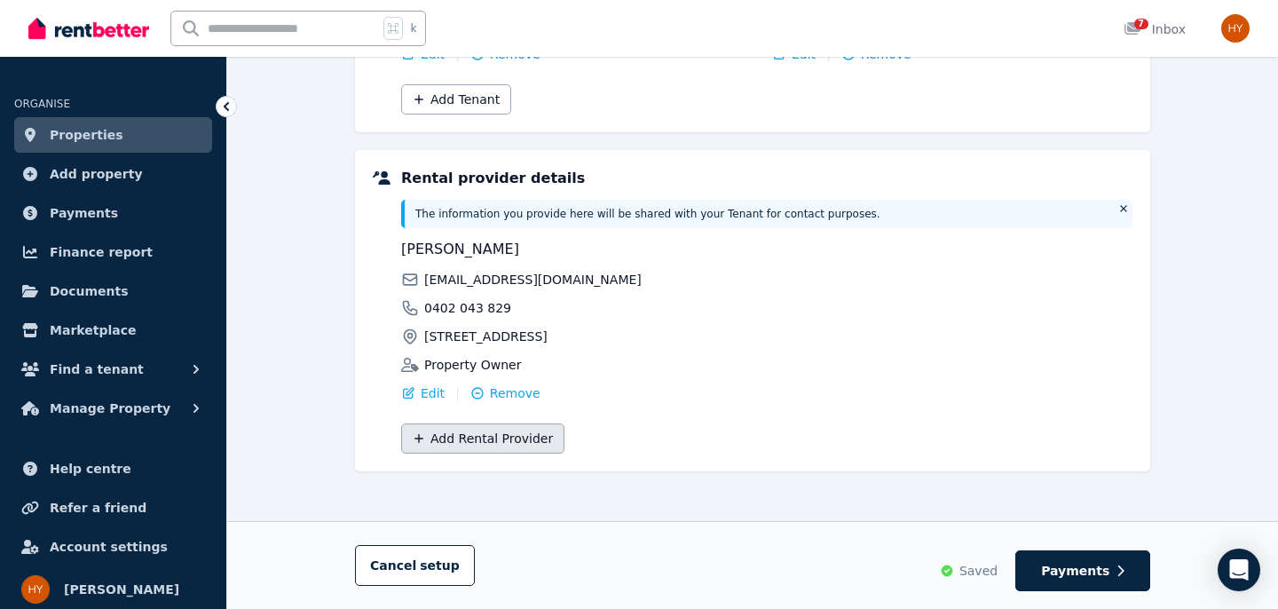
click at [437, 439] on button "Add Rental Provider" at bounding box center [482, 438] width 163 height 30
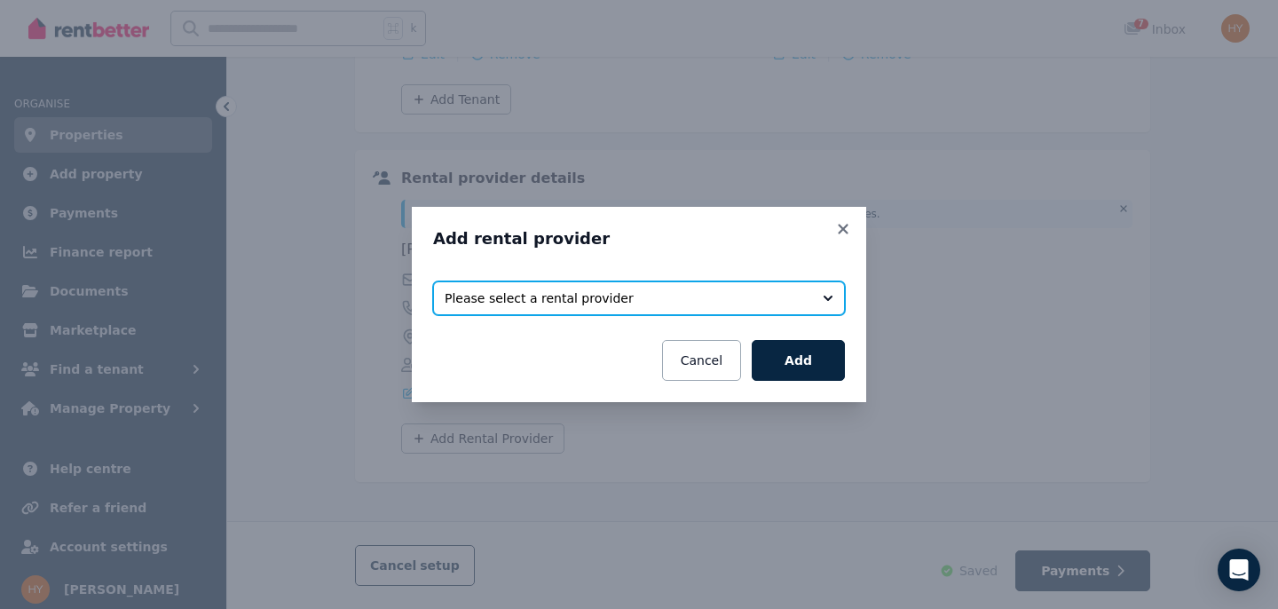
click at [826, 300] on button "Please select a rental provider" at bounding box center [639, 298] width 412 height 34
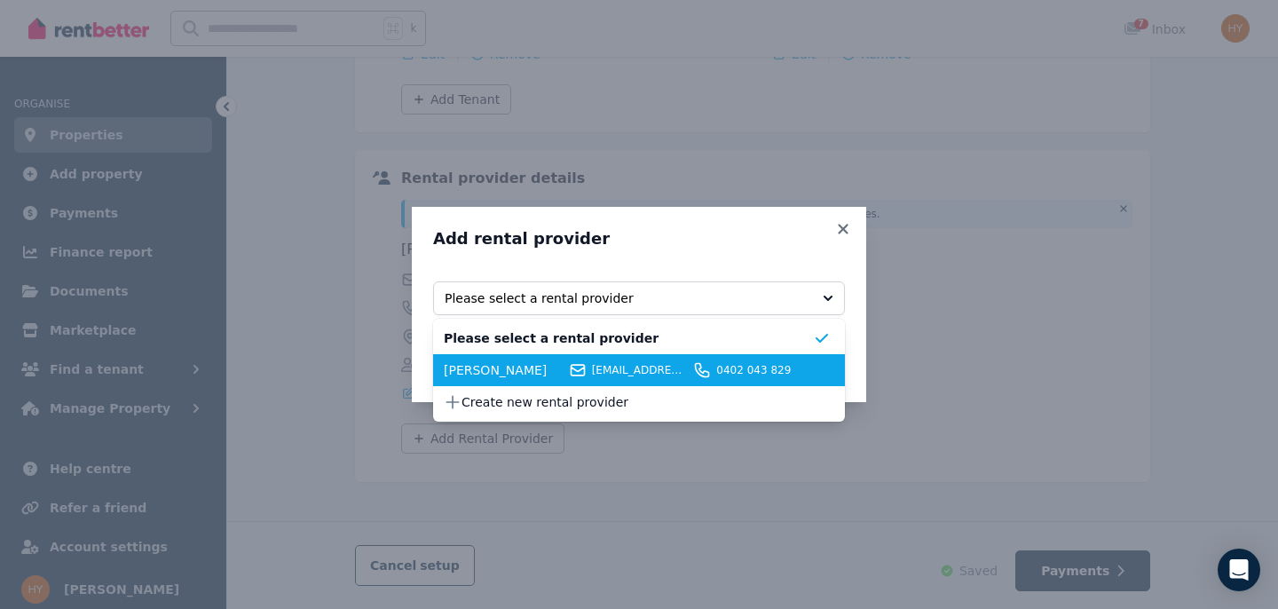
click at [465, 369] on span "[PERSON_NAME]" at bounding box center [504, 370] width 120 height 18
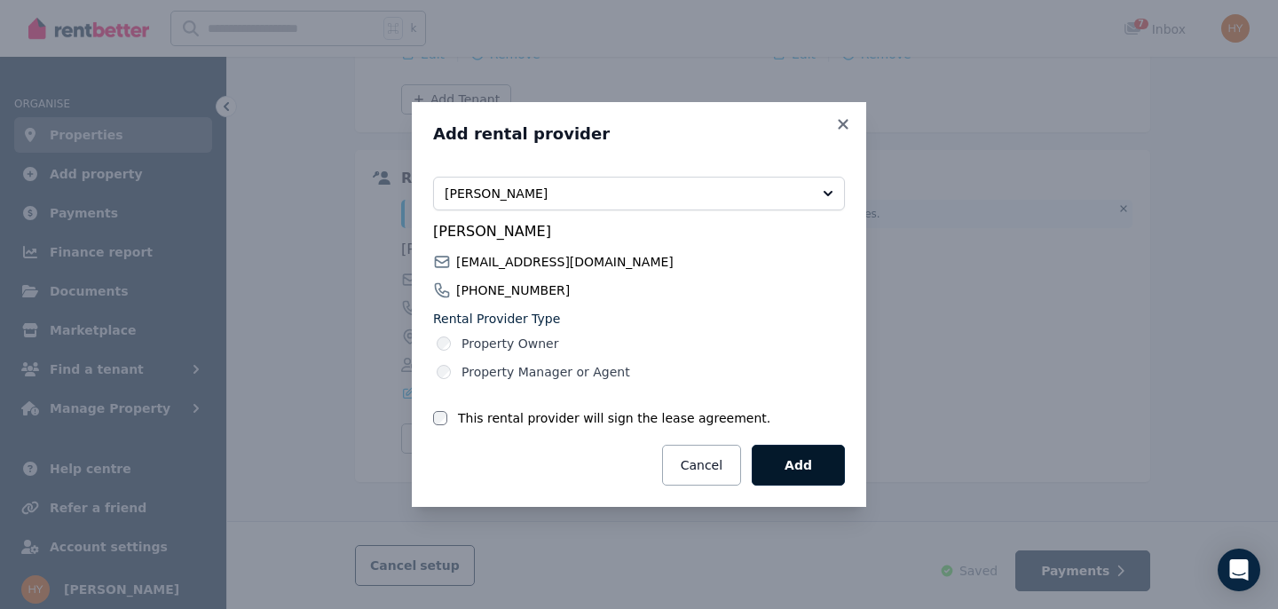
click at [791, 464] on button "Add" at bounding box center [798, 465] width 93 height 41
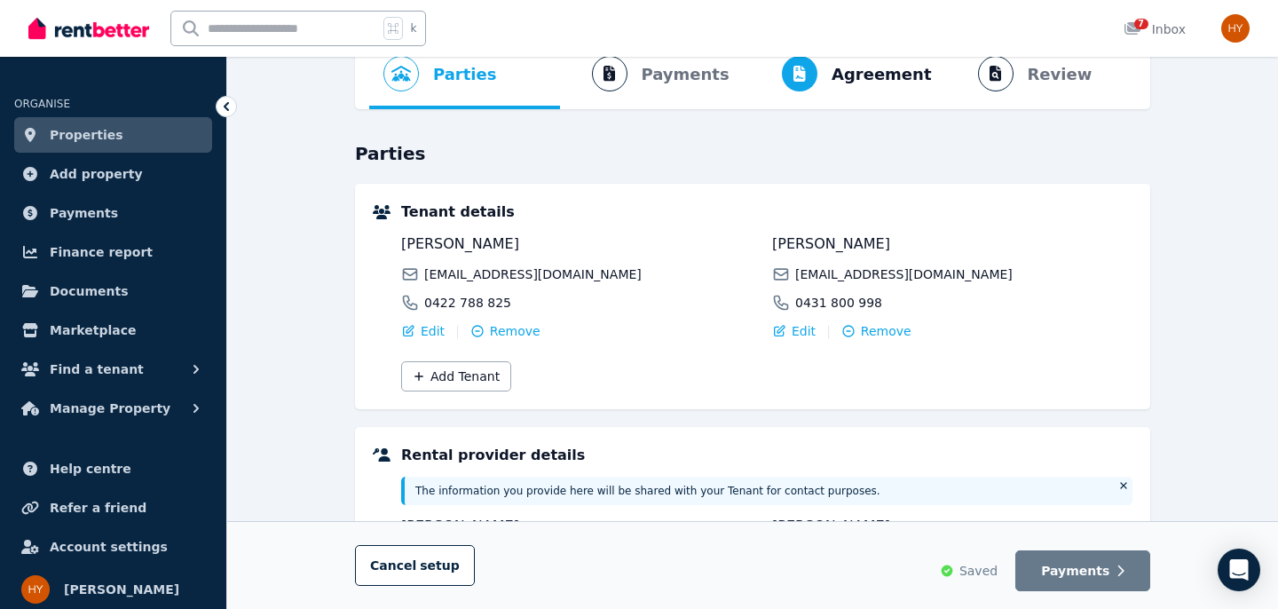
scroll to position [0, 0]
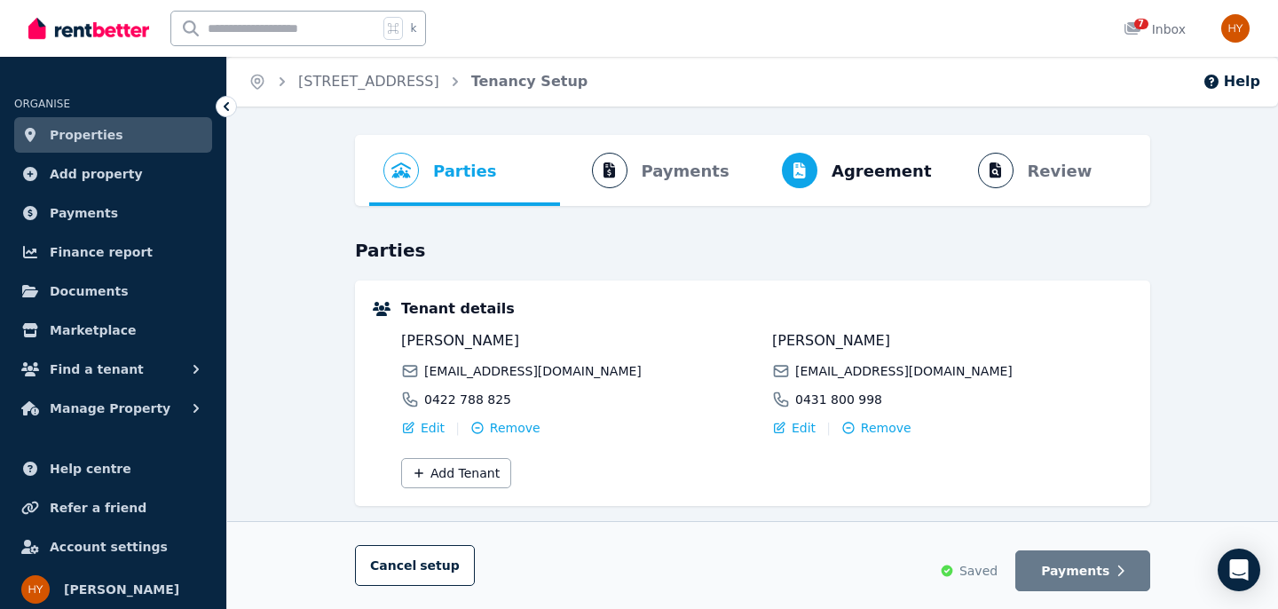
click at [993, 177] on ol "Parties Rental provider and tenant details Payments Bond and rental payments Ag…" at bounding box center [752, 170] width 767 height 71
click at [78, 214] on span "Payments" at bounding box center [84, 212] width 68 height 21
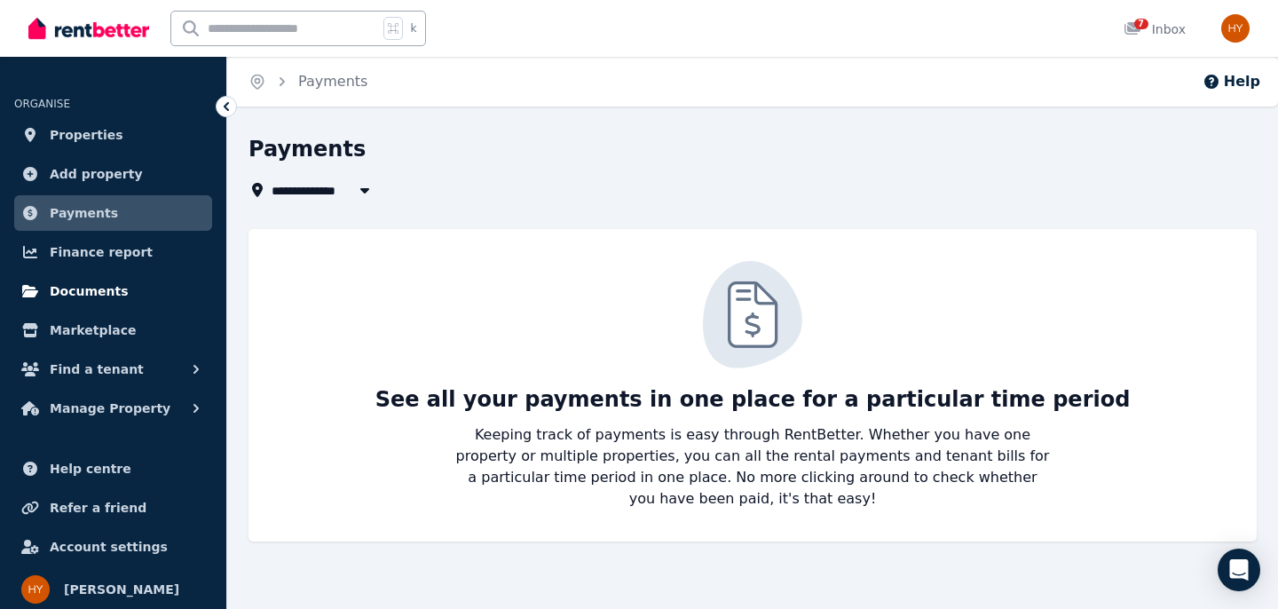
click at [84, 289] on span "Documents" at bounding box center [89, 290] width 79 height 21
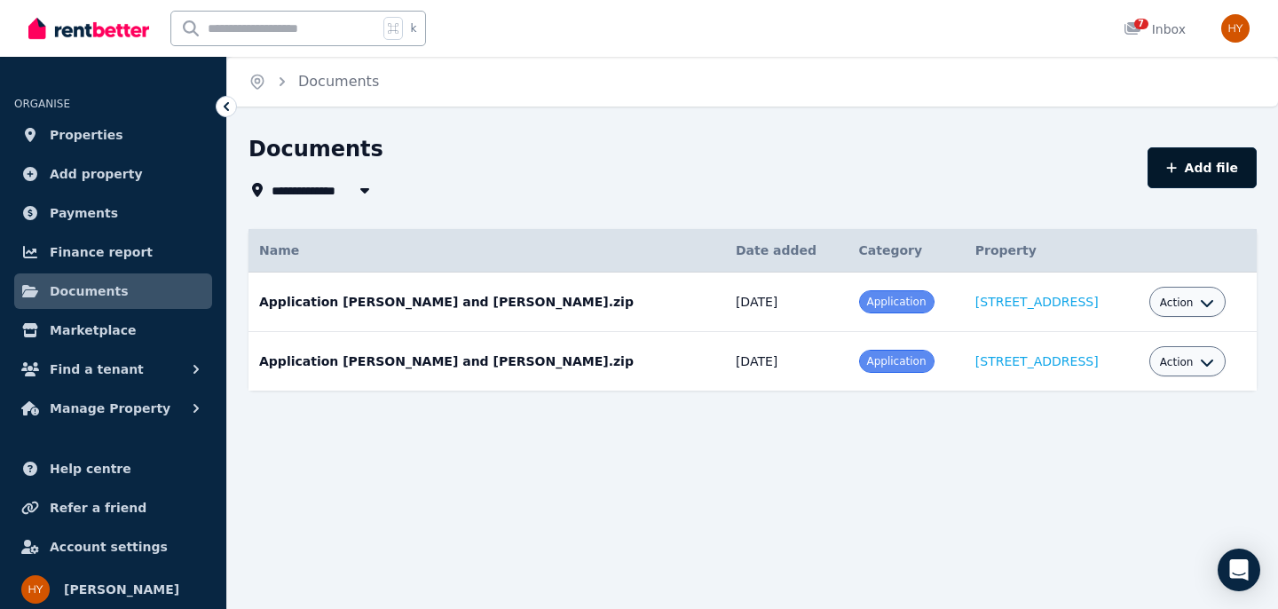
click at [1194, 168] on button "Add file" at bounding box center [1201, 167] width 109 height 41
select select "*****"
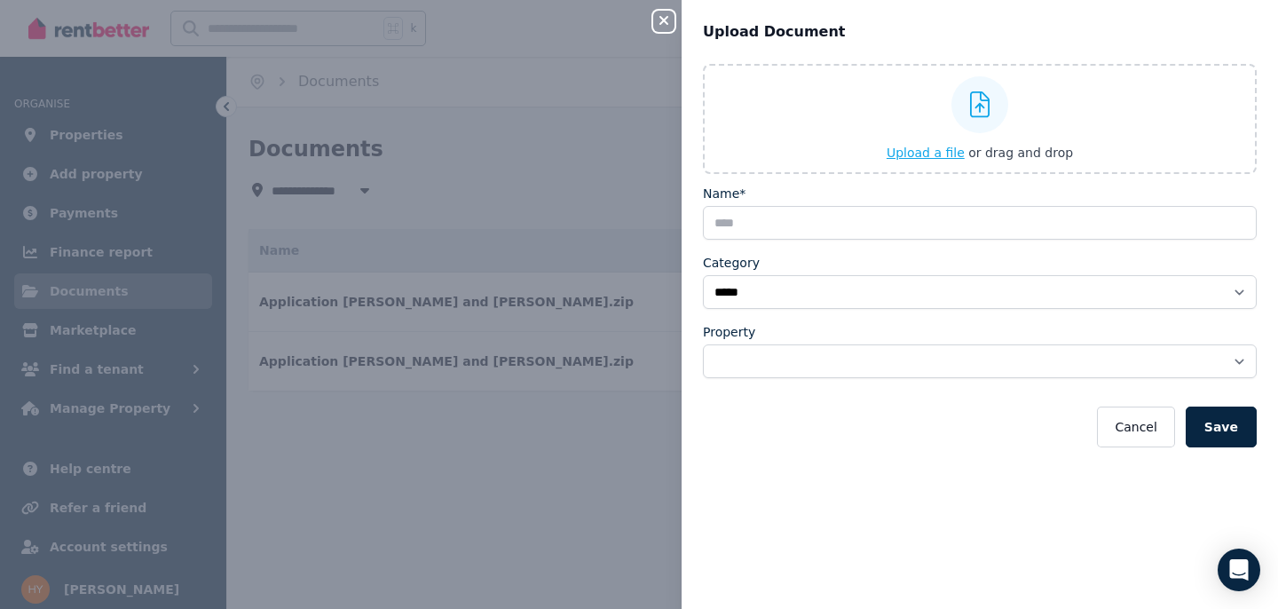
click at [928, 155] on span "Upload a file" at bounding box center [925, 153] width 78 height 14
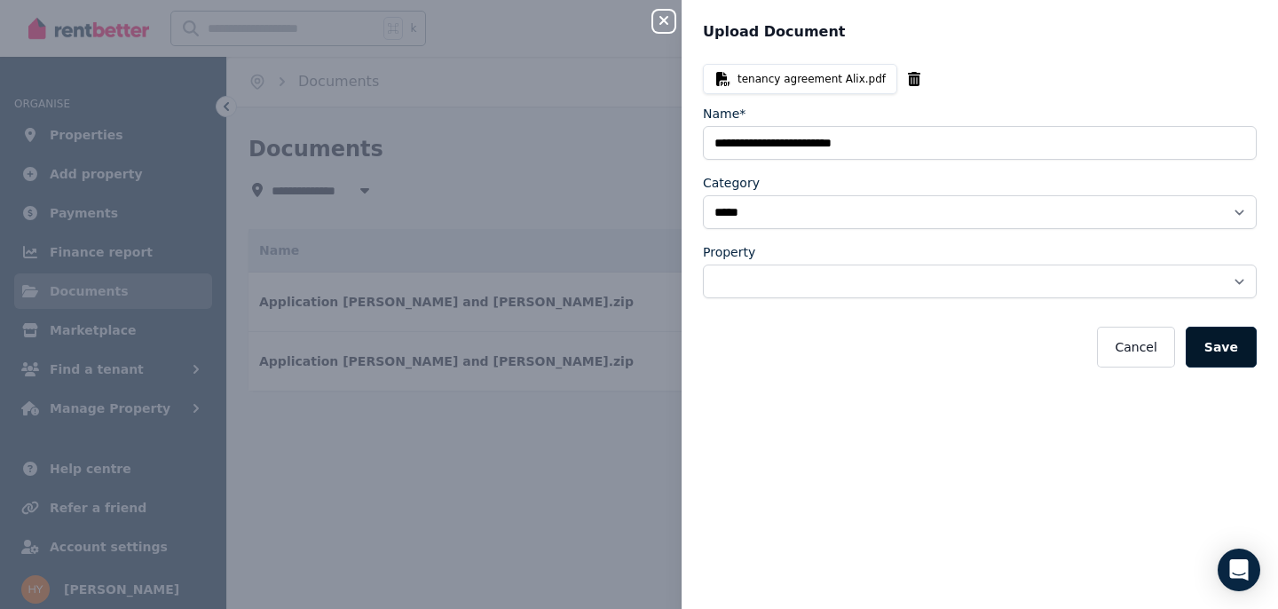
click at [1206, 354] on button "Save" at bounding box center [1220, 347] width 71 height 41
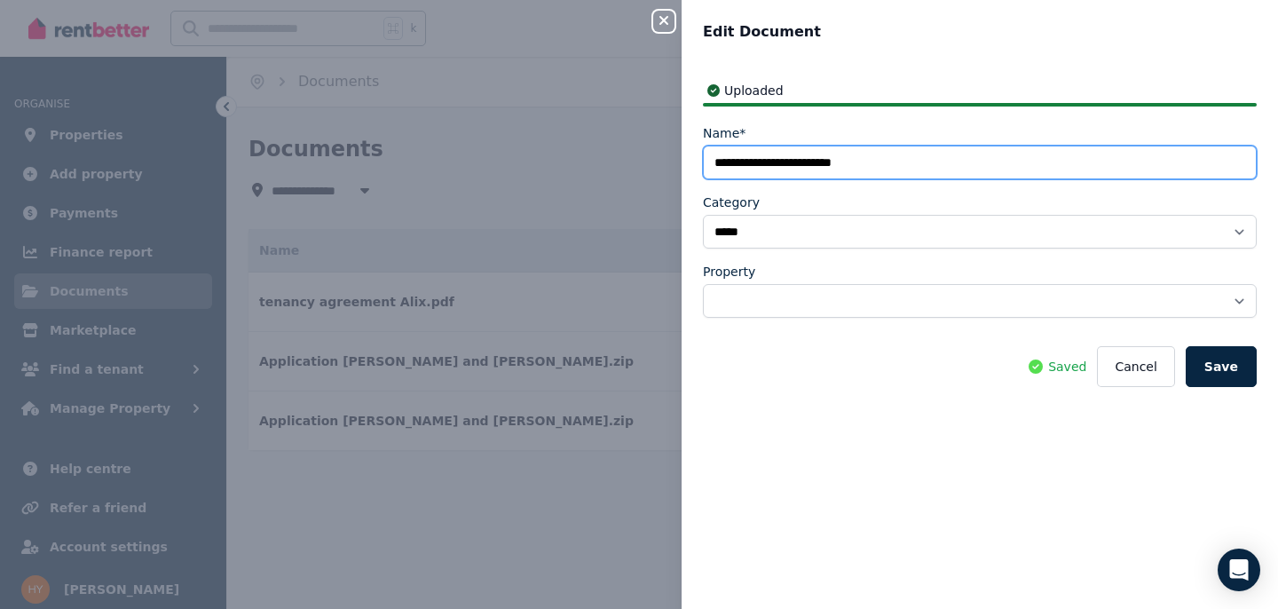
click at [1051, 174] on input "Name*" at bounding box center [980, 163] width 554 height 34
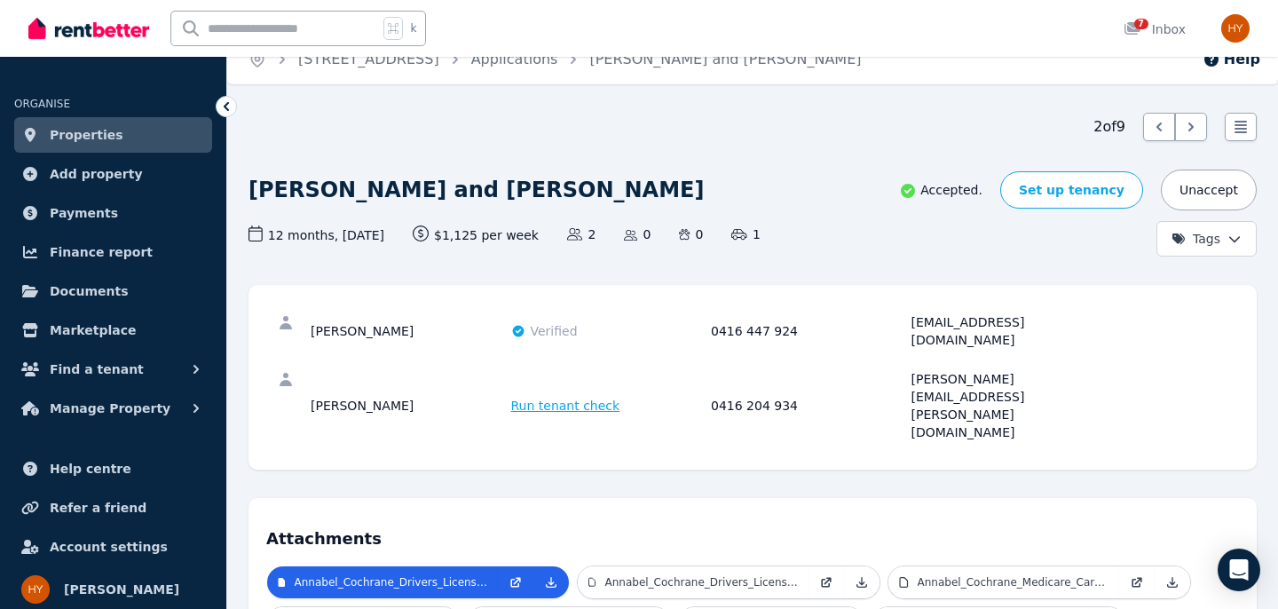
scroll to position [18, 0]
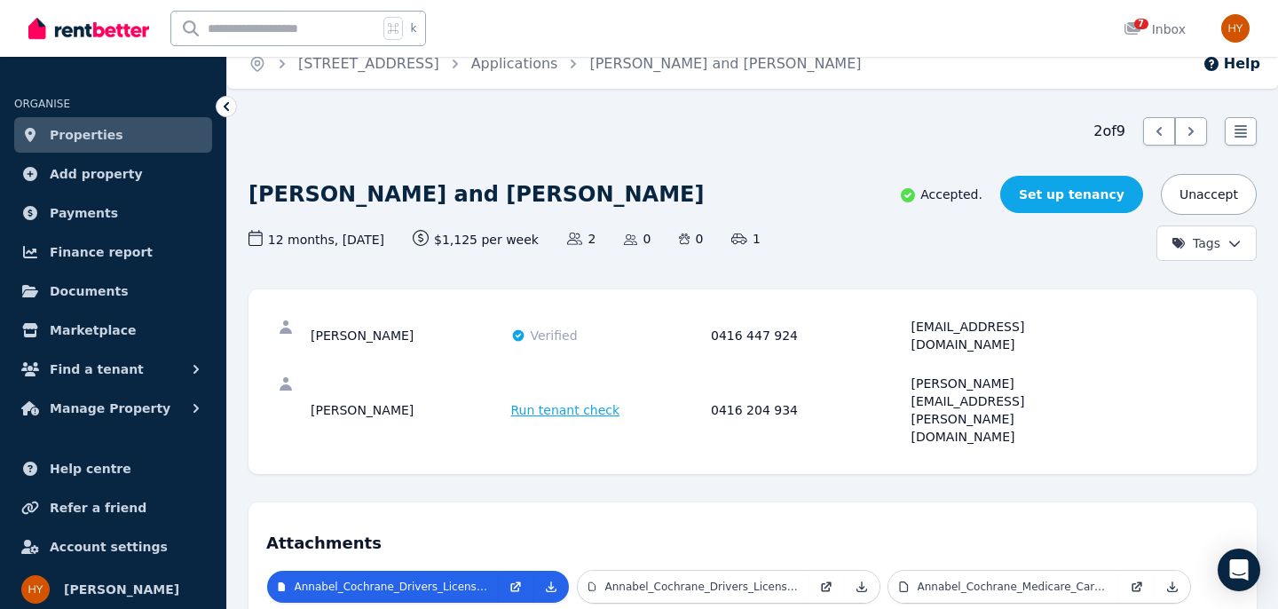
click at [1070, 191] on link "Set up tenancy" at bounding box center [1071, 194] width 143 height 37
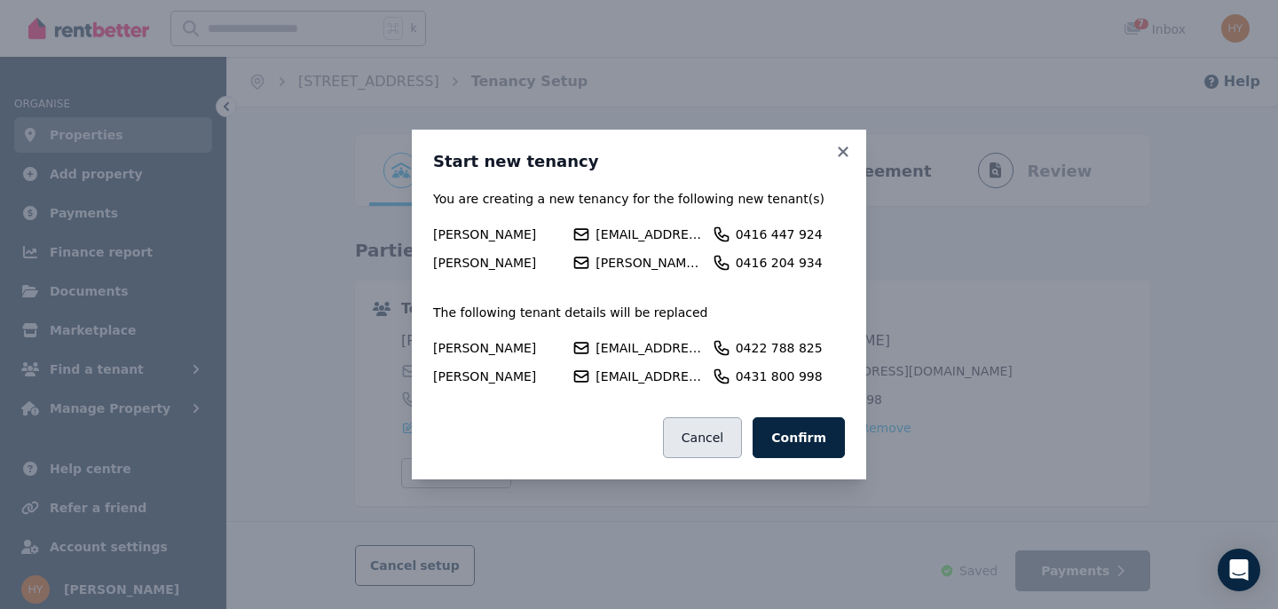
click at [720, 437] on button "Cancel" at bounding box center [702, 437] width 79 height 41
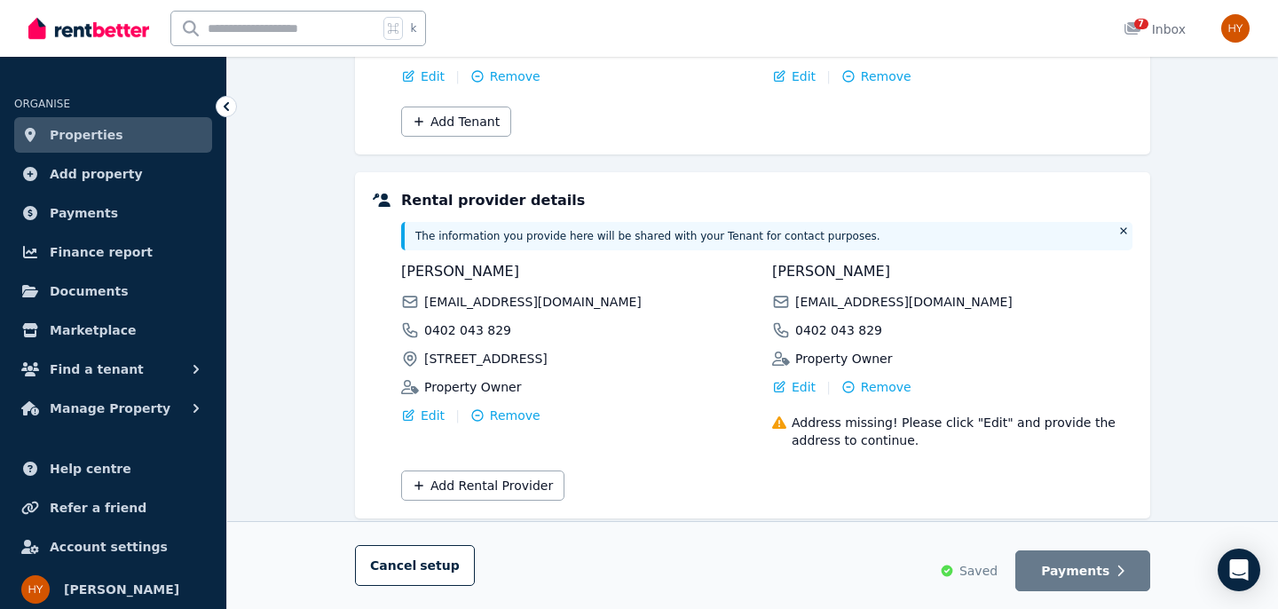
scroll to position [398, 0]
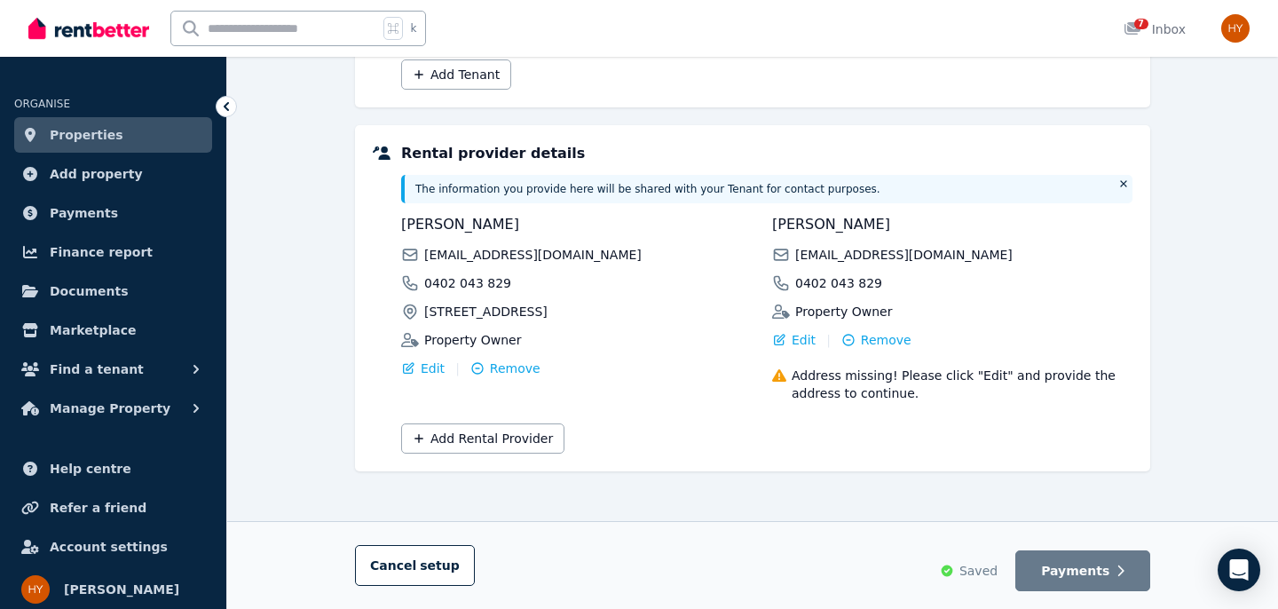
click at [99, 140] on span "Properties" at bounding box center [87, 134] width 74 height 21
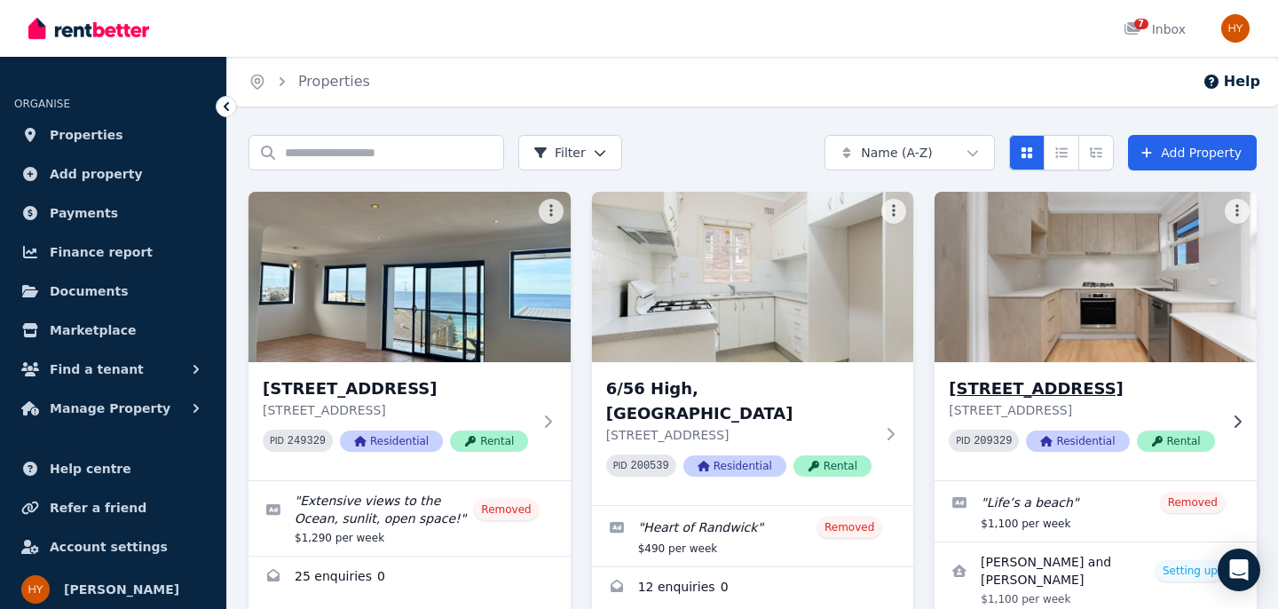
click at [1002, 386] on h3 "[STREET_ADDRESS]" at bounding box center [1083, 388] width 269 height 25
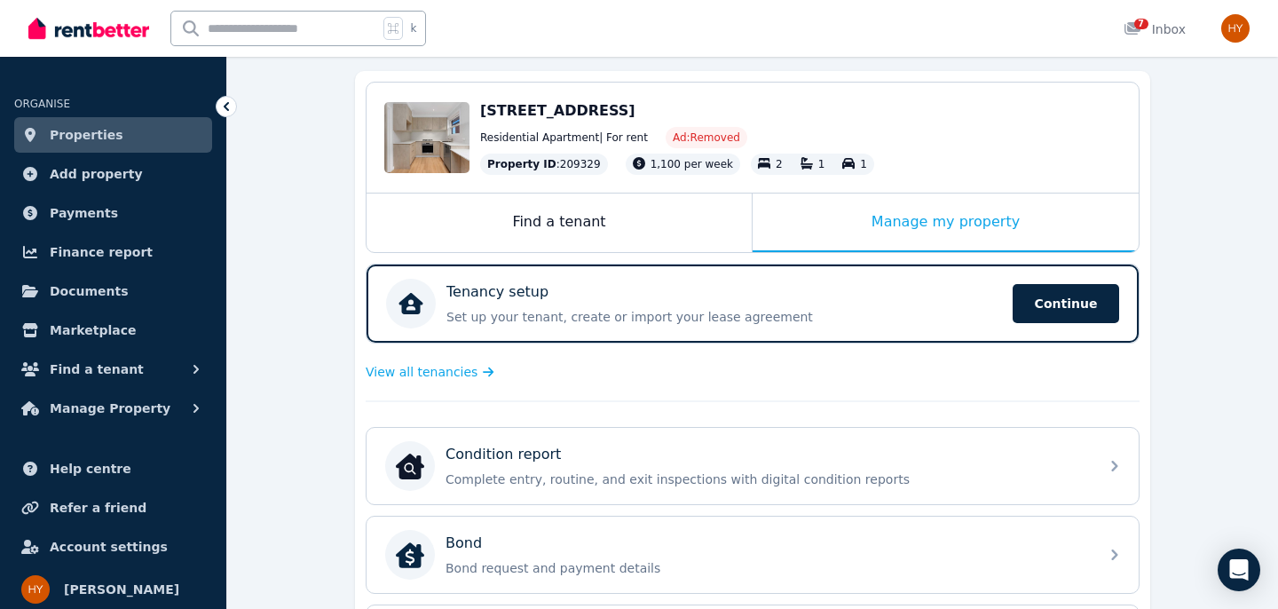
scroll to position [222, 0]
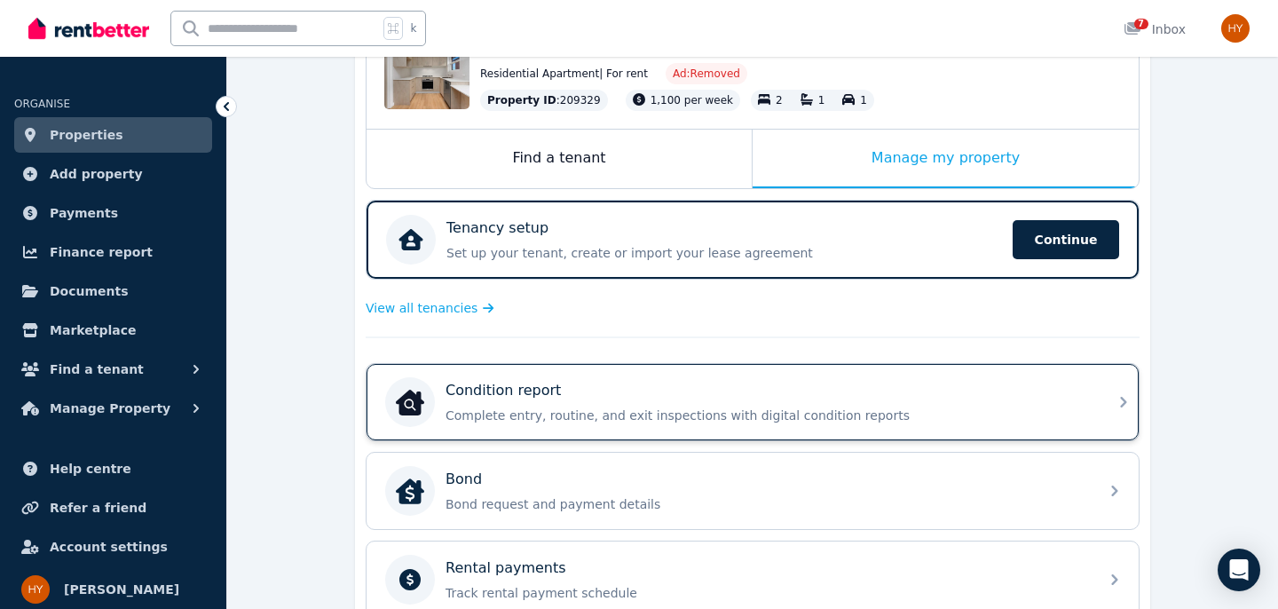
click at [437, 404] on div "Condition report Complete entry, routine, and exit inspections with digital con…" at bounding box center [736, 402] width 703 height 50
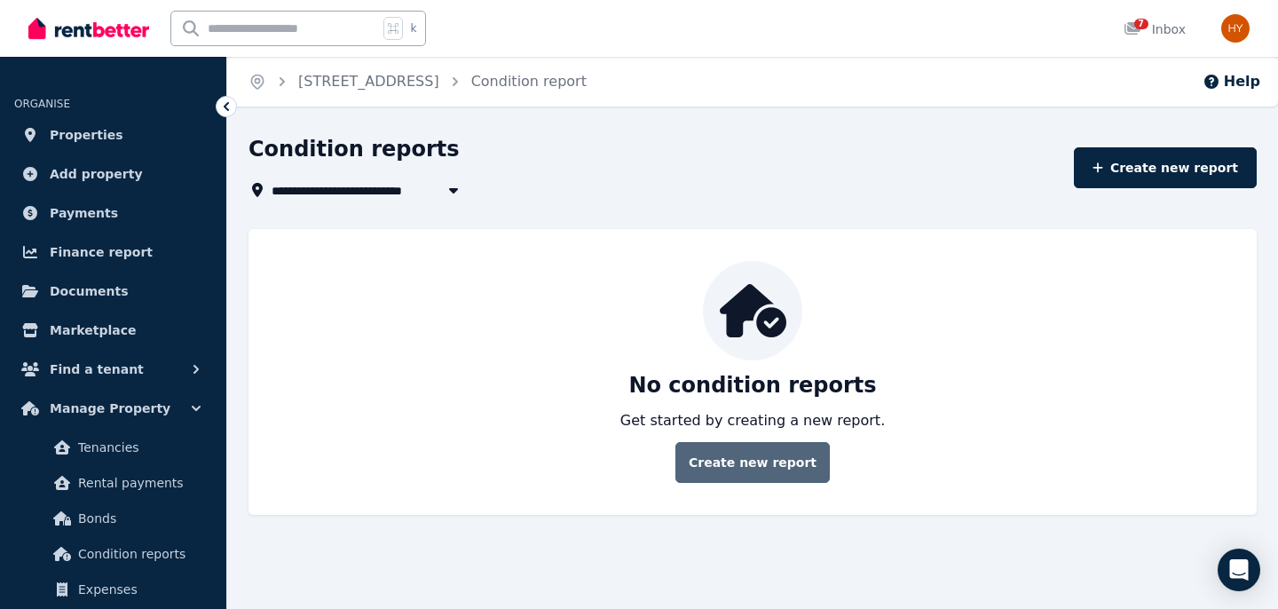
click at [727, 458] on link "Create new report" at bounding box center [752, 462] width 154 height 41
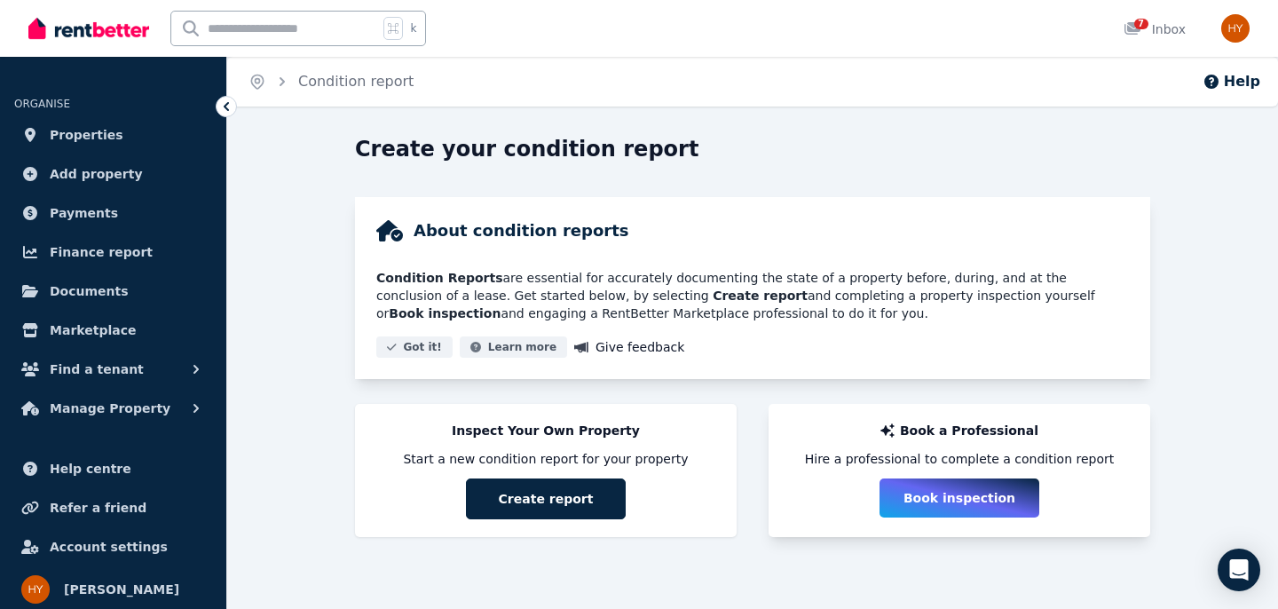
click at [942, 492] on button "Book inspection" at bounding box center [959, 497] width 160 height 39
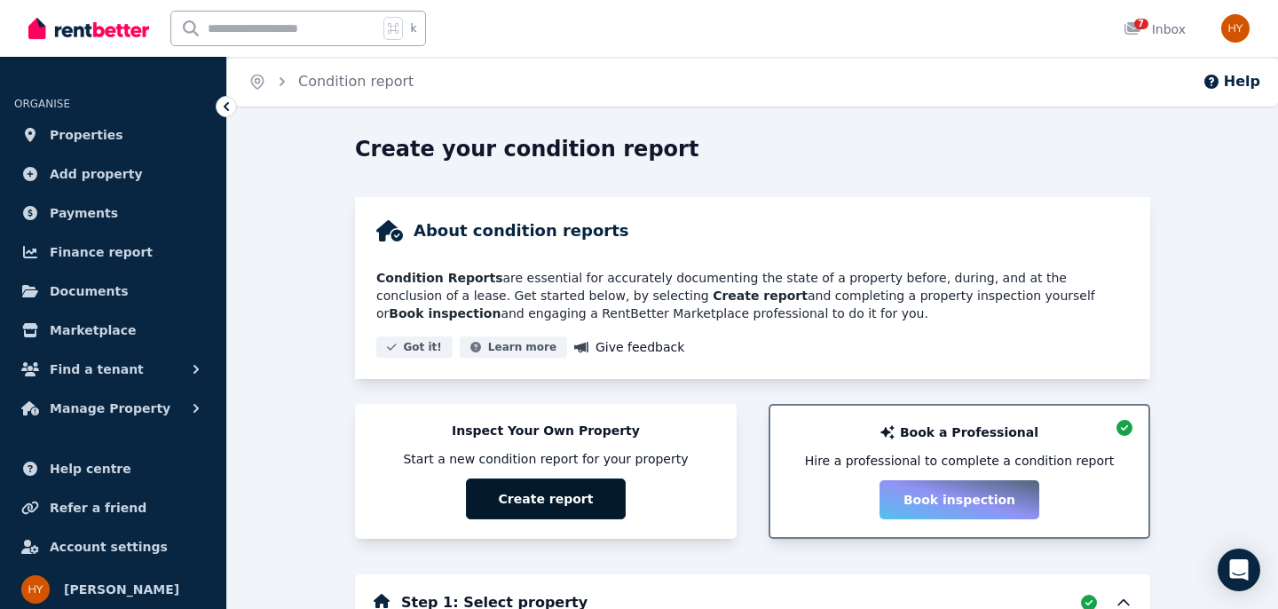
click at [547, 496] on button "Create report" at bounding box center [546, 498] width 160 height 41
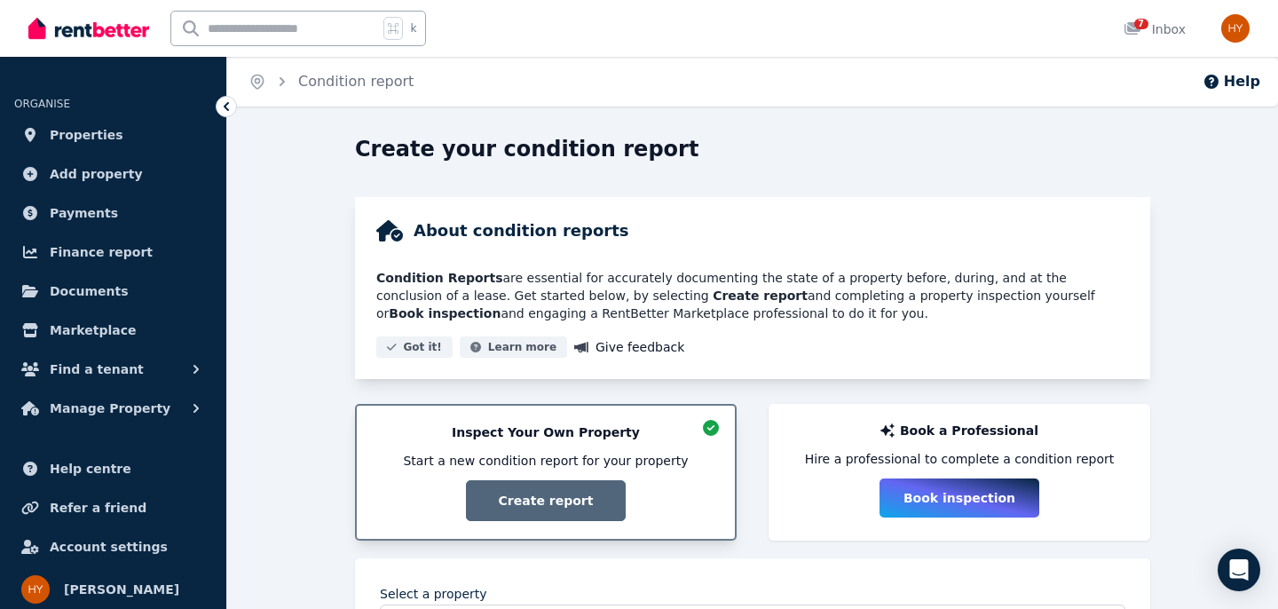
click at [547, 497] on div "Inspect Your Own Property Start a new condition report for your property Create…" at bounding box center [545, 472] width 342 height 98
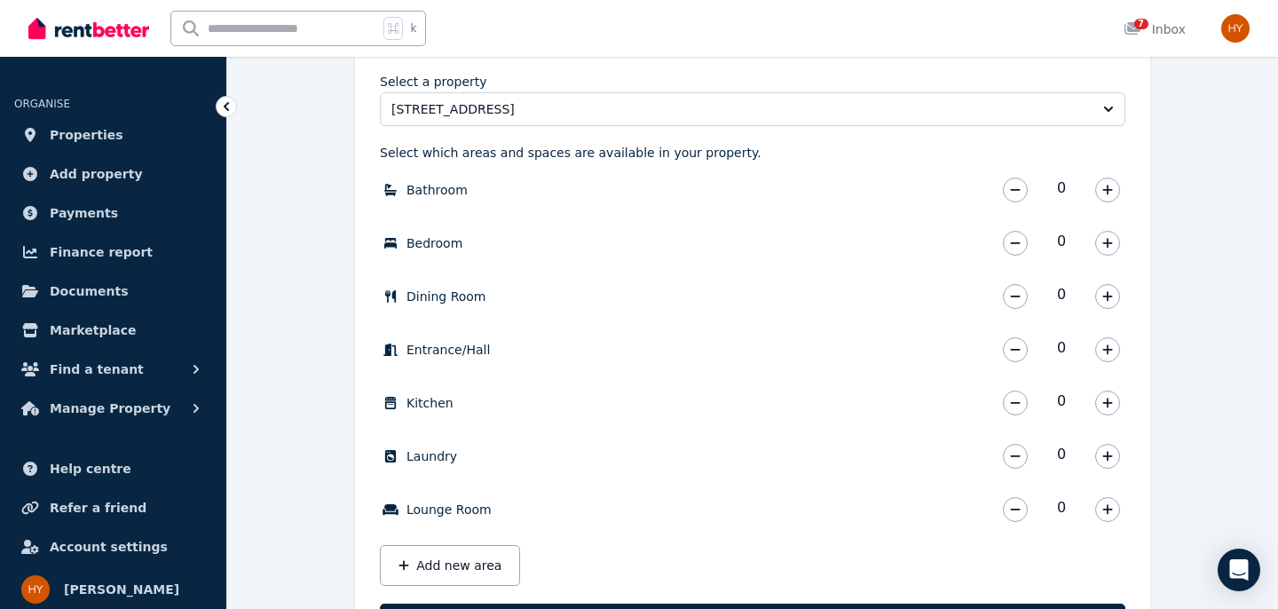
scroll to position [509, 0]
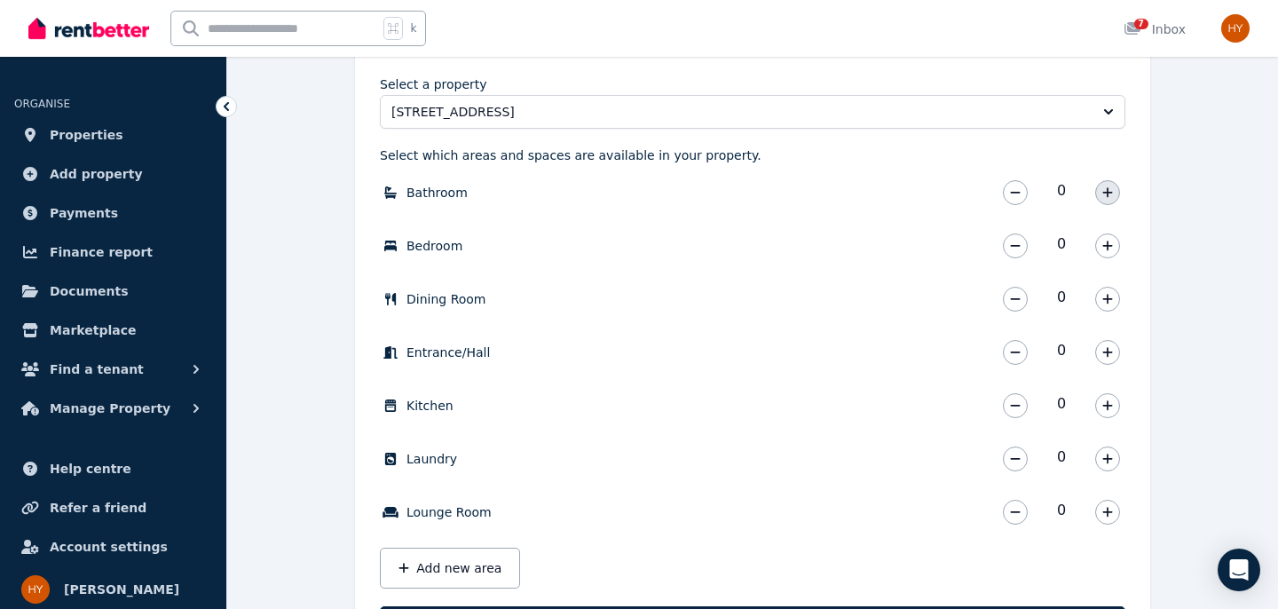
click at [1109, 193] on icon "button" at bounding box center [1107, 192] width 10 height 10
click at [1106, 248] on icon "button" at bounding box center [1107, 245] width 10 height 10
click at [1107, 299] on icon "button" at bounding box center [1107, 299] width 10 height 10
click at [1112, 352] on icon "button" at bounding box center [1107, 352] width 11 height 12
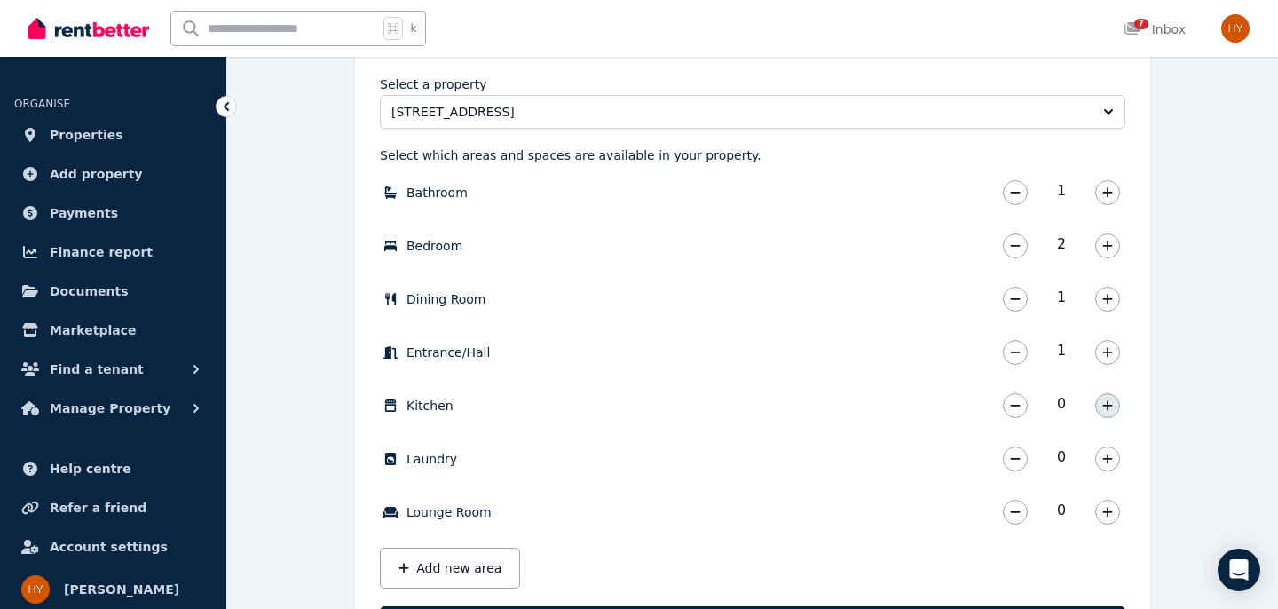
click at [1114, 409] on button "button" at bounding box center [1107, 405] width 25 height 25
click at [1111, 458] on icon "button" at bounding box center [1107, 458] width 10 height 10
click at [1110, 508] on icon "button" at bounding box center [1107, 512] width 11 height 12
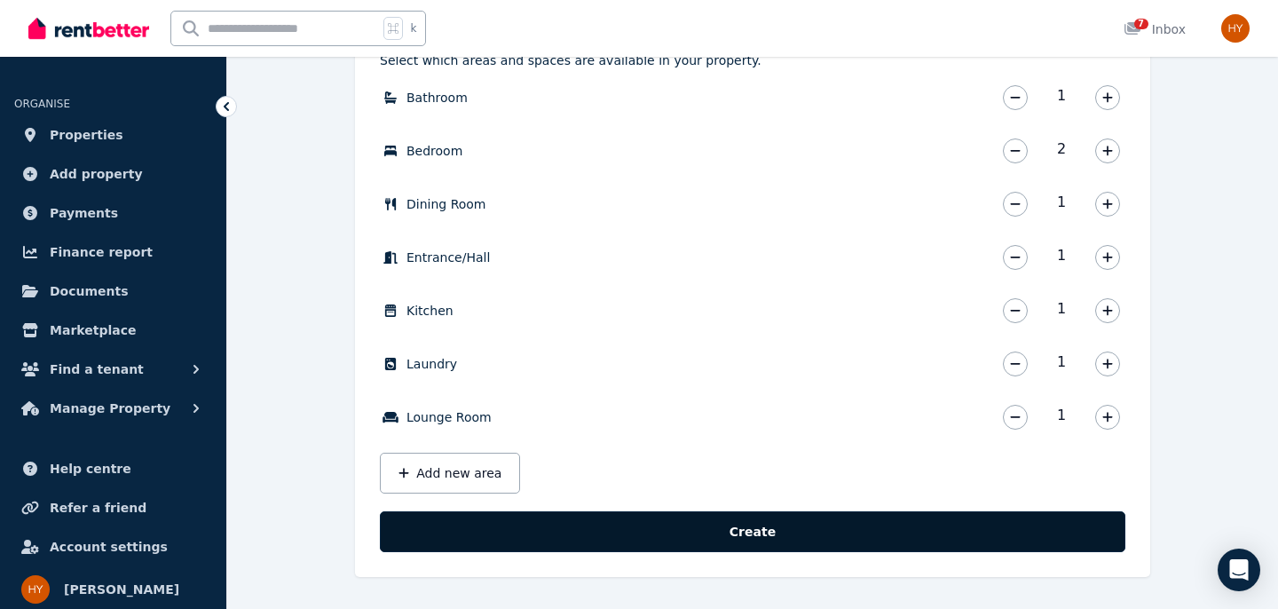
click at [730, 531] on button "Create" at bounding box center [752, 531] width 745 height 41
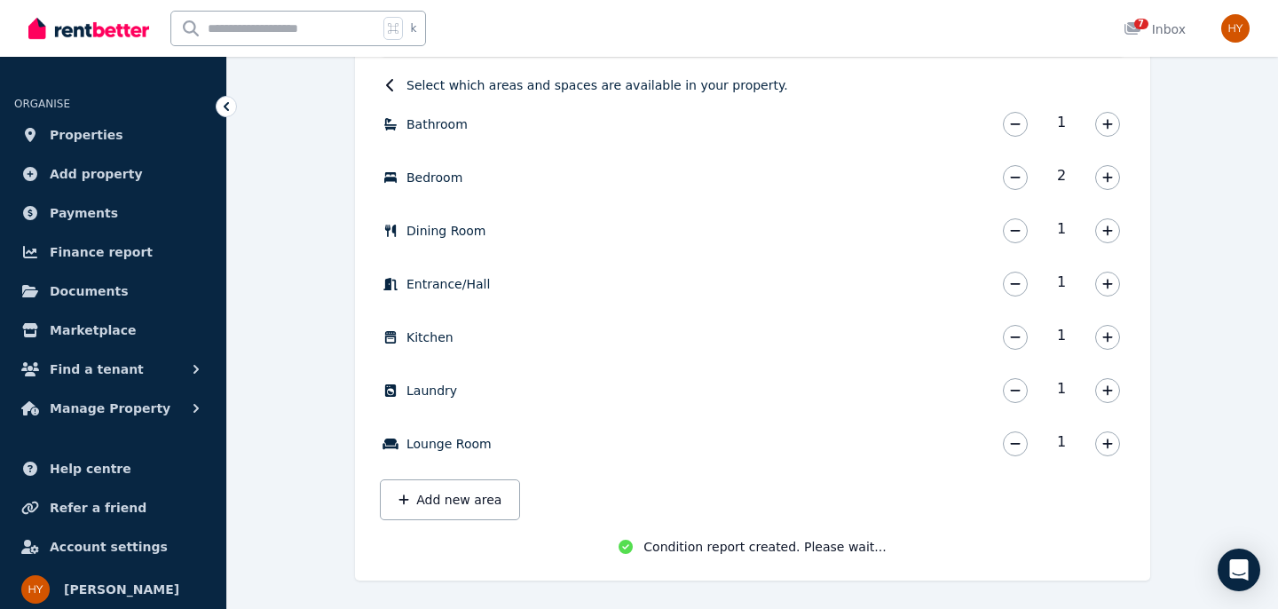
scroll to position [585, 0]
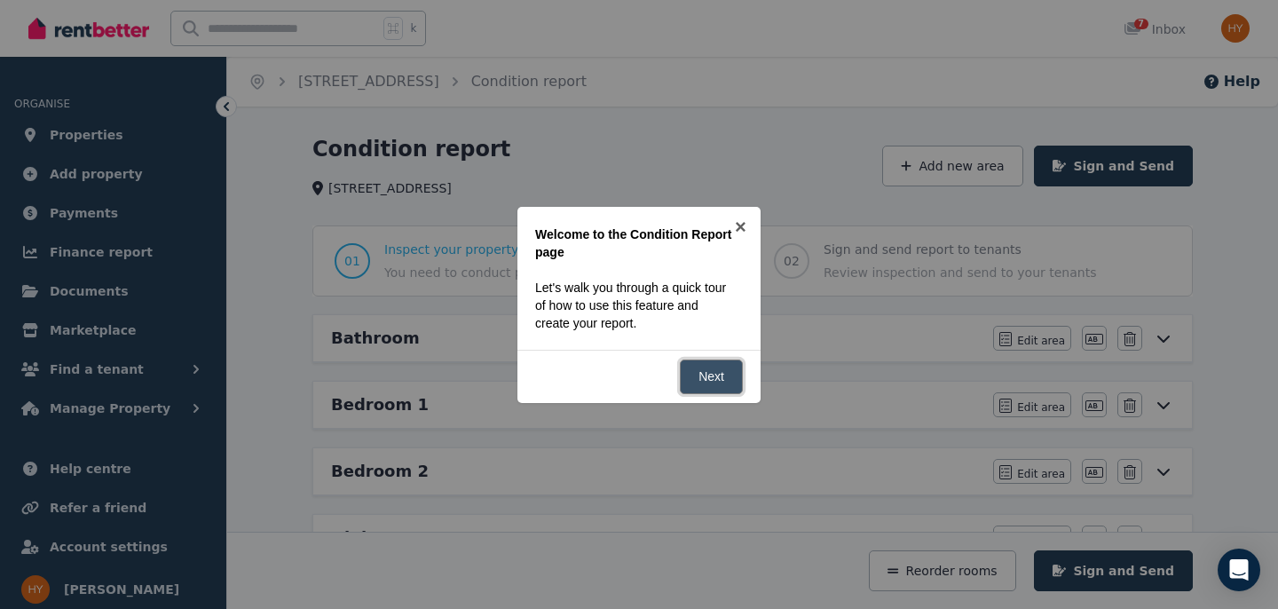
click at [710, 376] on link "Next" at bounding box center [711, 376] width 63 height 35
